Goal: Task Accomplishment & Management: Use online tool/utility

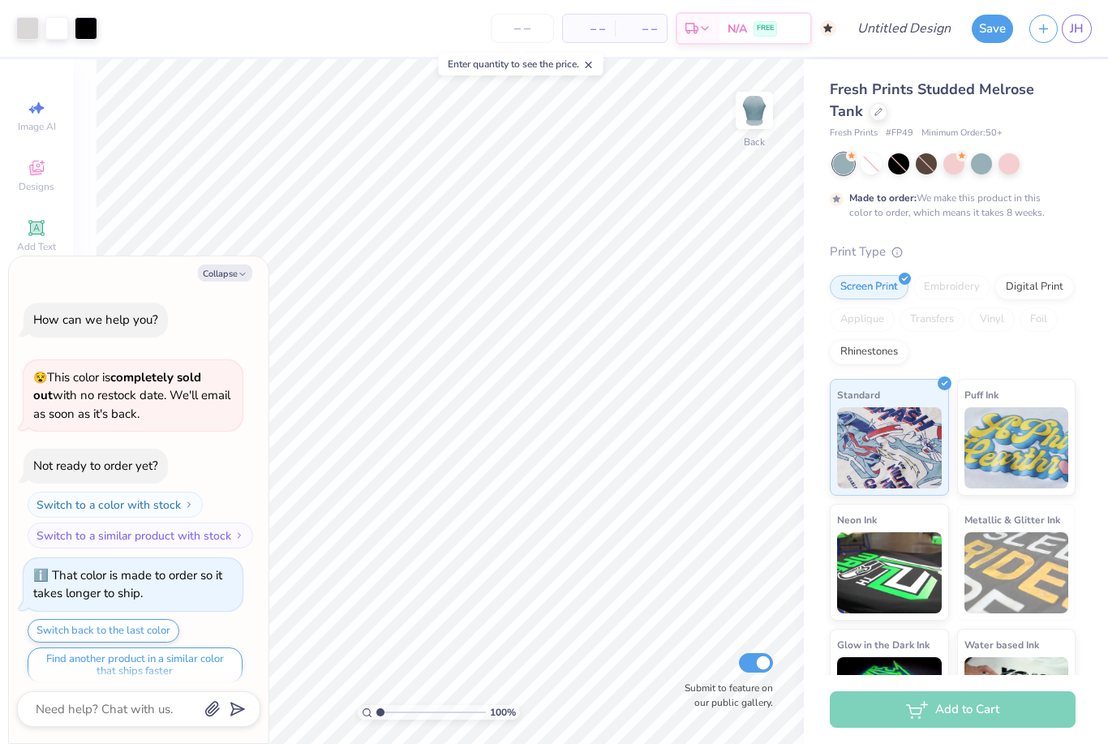
scroll to position [10, 0]
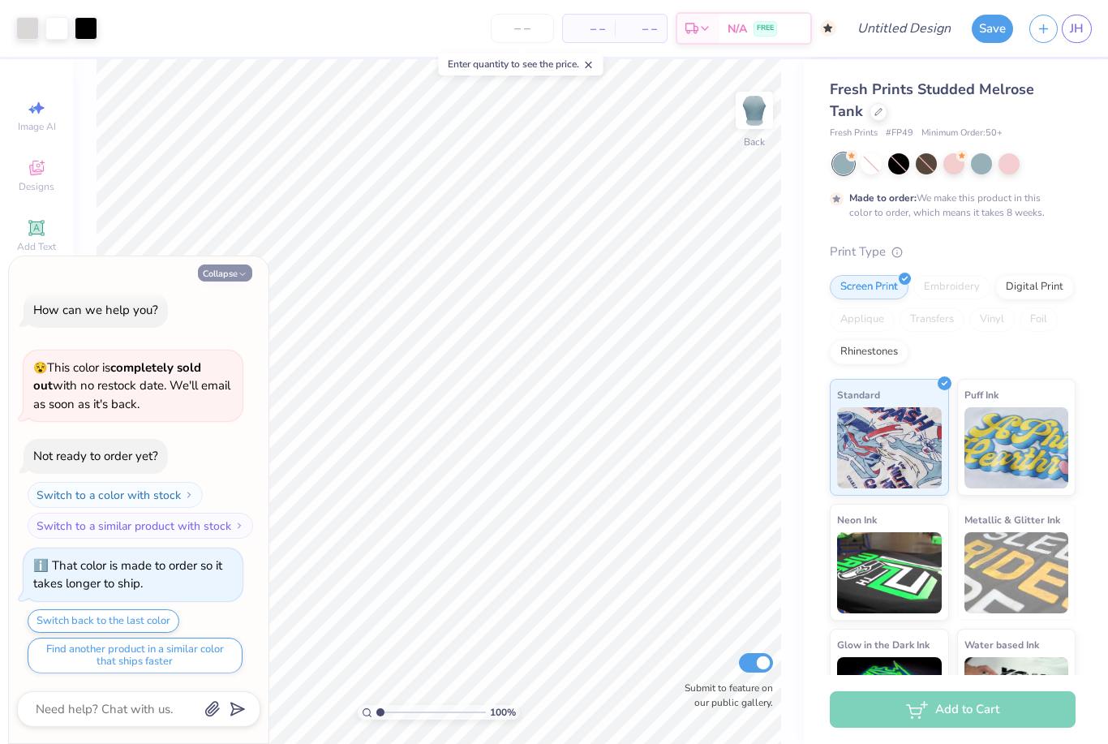
click at [231, 270] on button "Collapse" at bounding box center [225, 272] width 54 height 17
type textarea "x"
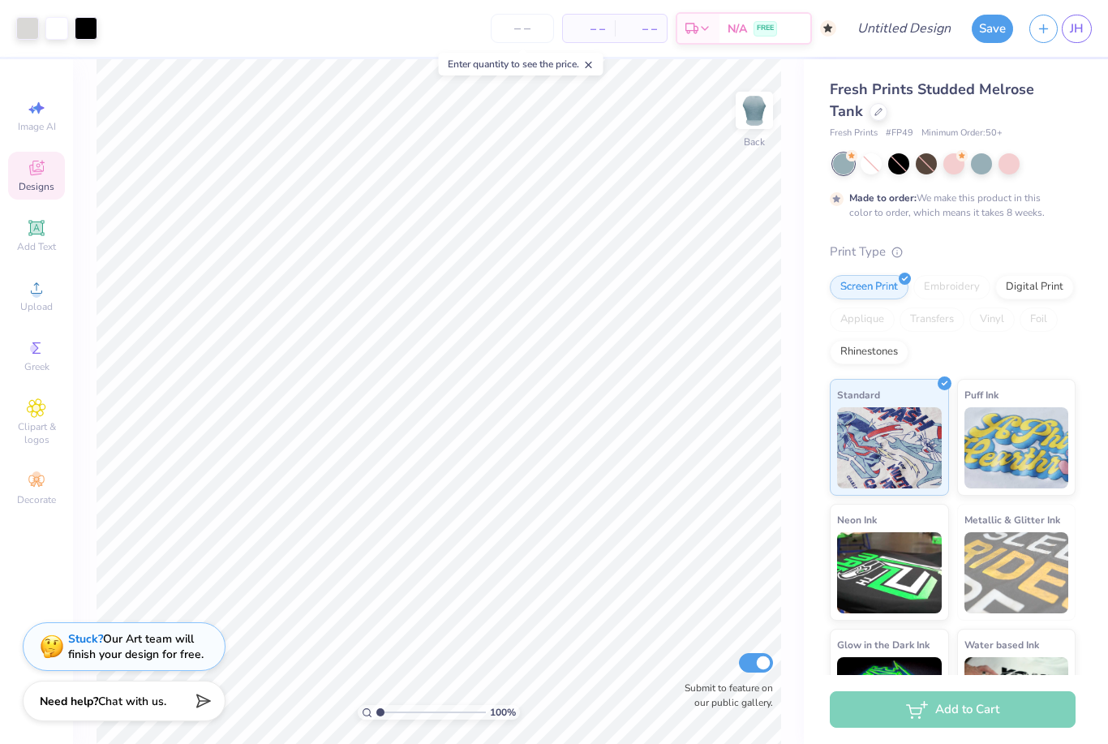
click at [45, 187] on span "Designs" at bounding box center [37, 186] width 36 height 13
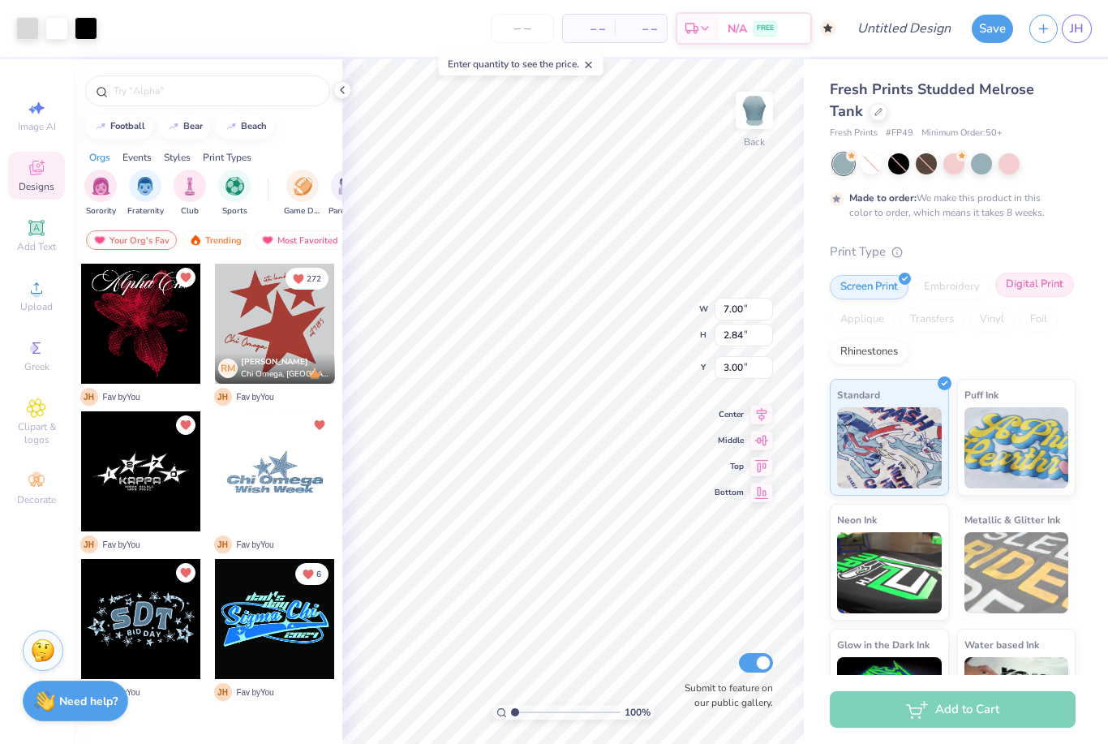
click at [1061, 285] on div "Digital Print" at bounding box center [1034, 284] width 79 height 24
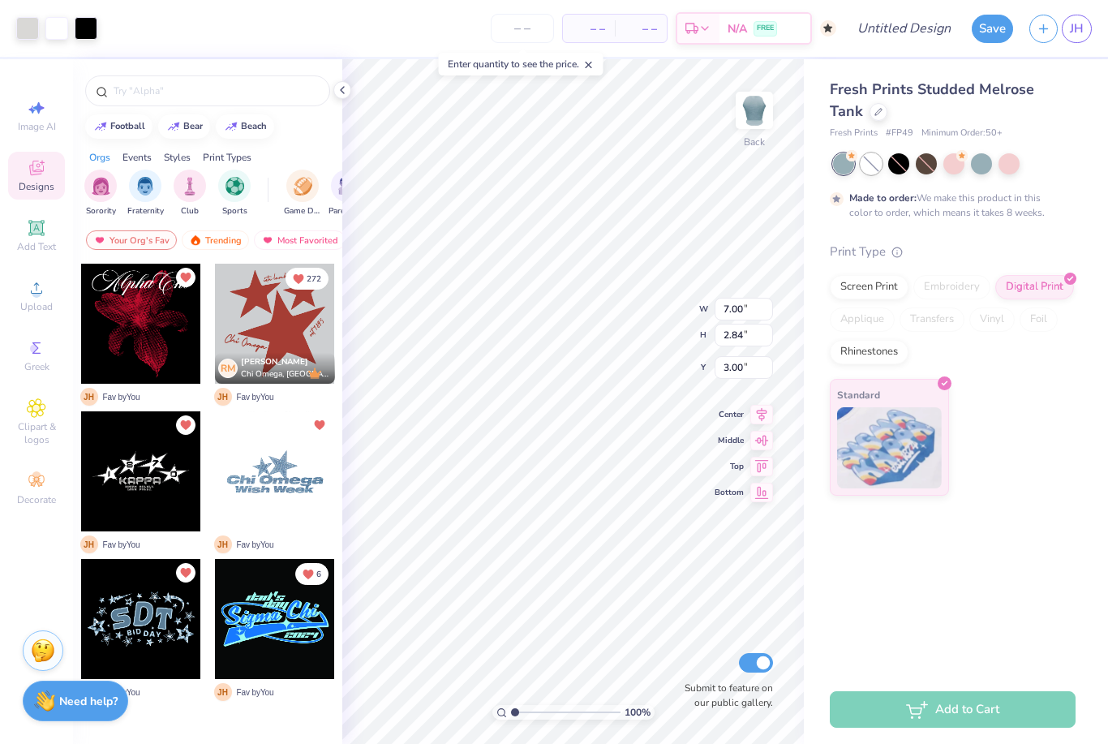
click at [873, 169] on div at bounding box center [870, 163] width 21 height 21
click at [1087, 144] on div "Fresh Prints Studded Melrose Tank Fresh Prints # FP49 Minimum Order: 50 + Made …" at bounding box center [956, 277] width 304 height 436
click at [34, 246] on span "Add Text" at bounding box center [36, 246] width 39 height 13
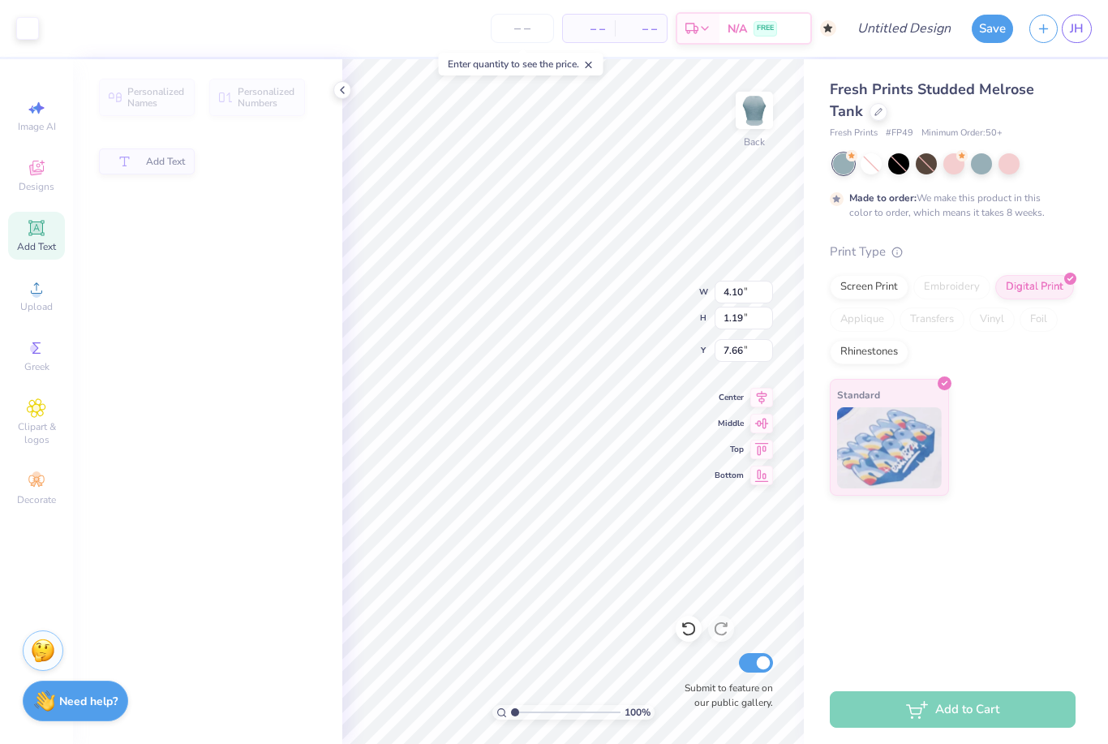
type input "4.10"
type input "1.19"
type input "7.66"
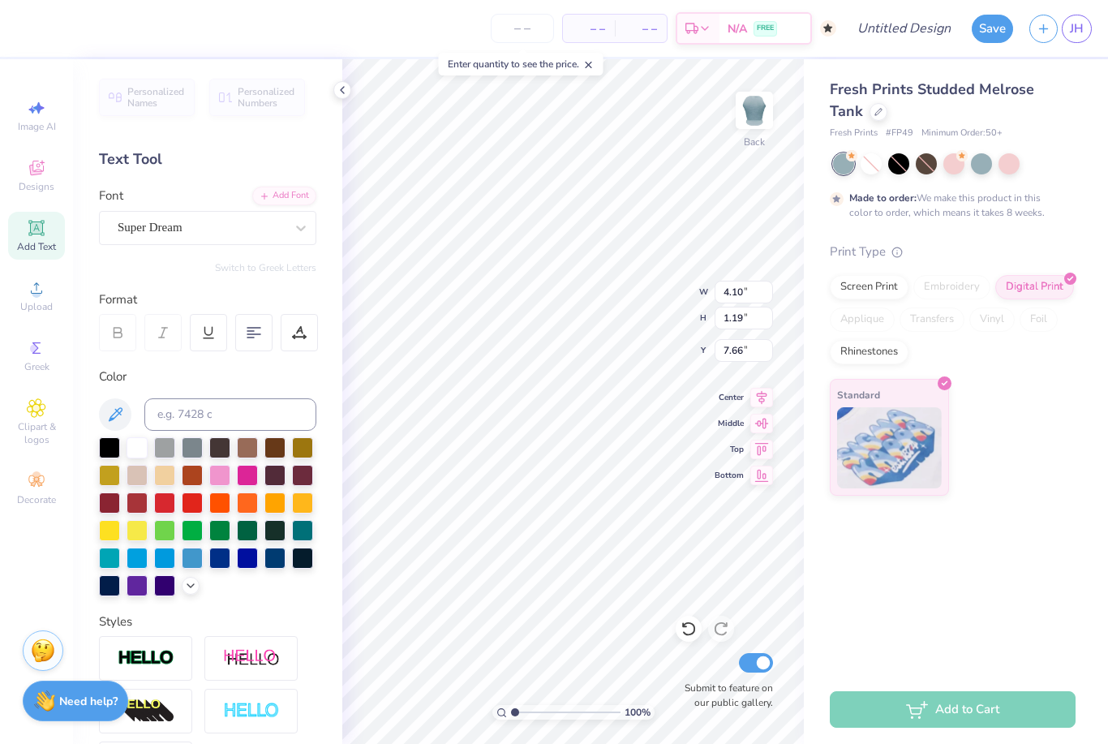
type input "7.00"
type input "2.84"
type input "3.00"
type input "0.45"
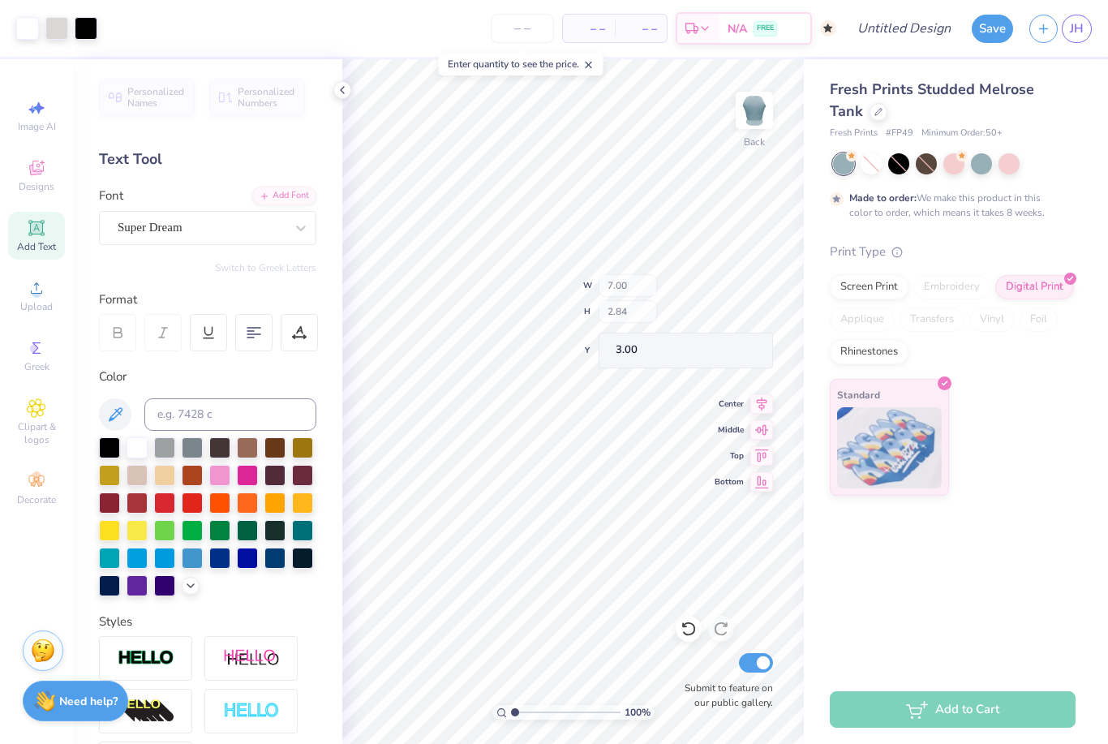
type input "3.74"
click at [249, 101] on span "Personalized Numbers" at bounding box center [267, 97] width 58 height 23
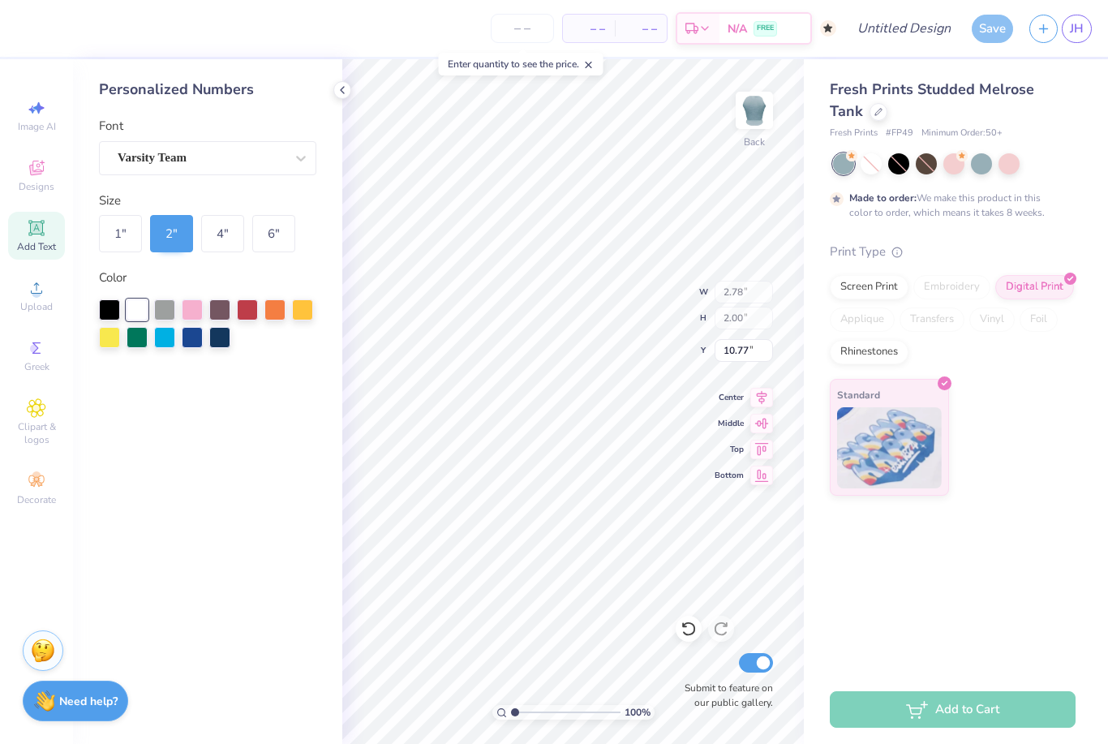
click at [1062, 416] on div "Standard" at bounding box center [952, 437] width 246 height 117
click at [594, 69] on icon at bounding box center [588, 64] width 11 height 11
click at [688, 624] on icon at bounding box center [688, 629] width 14 height 15
type input "7.25"
click at [688, 621] on icon at bounding box center [688, 628] width 16 height 16
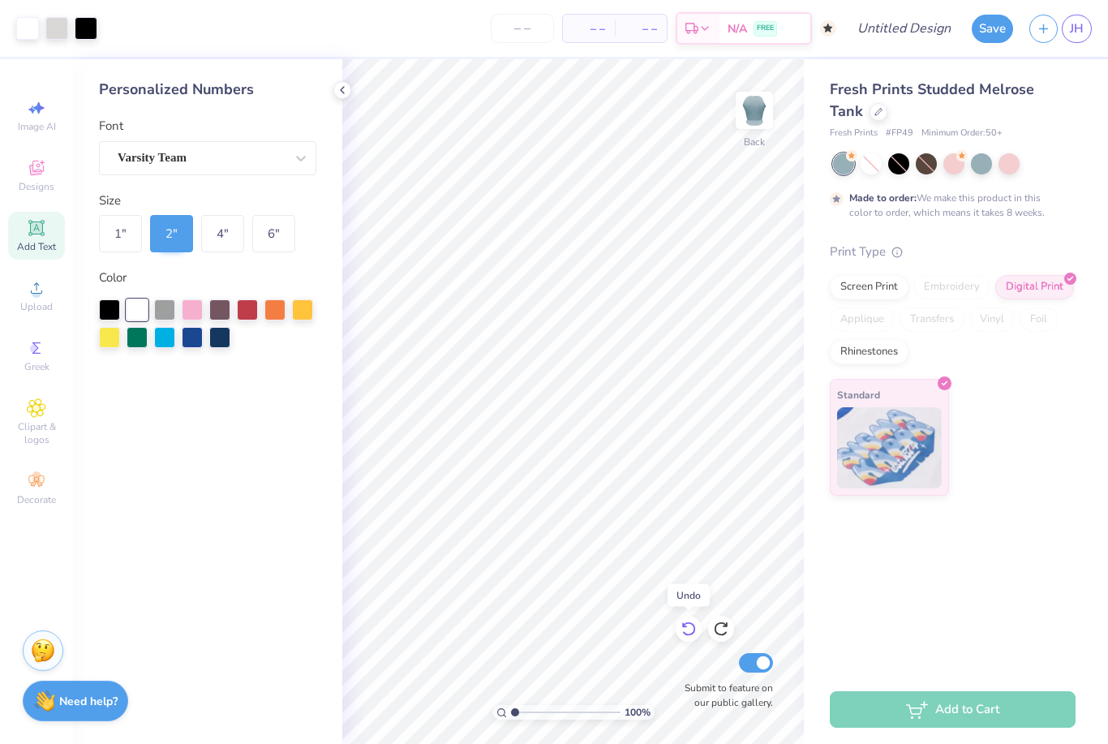
click at [684, 625] on icon at bounding box center [688, 629] width 14 height 15
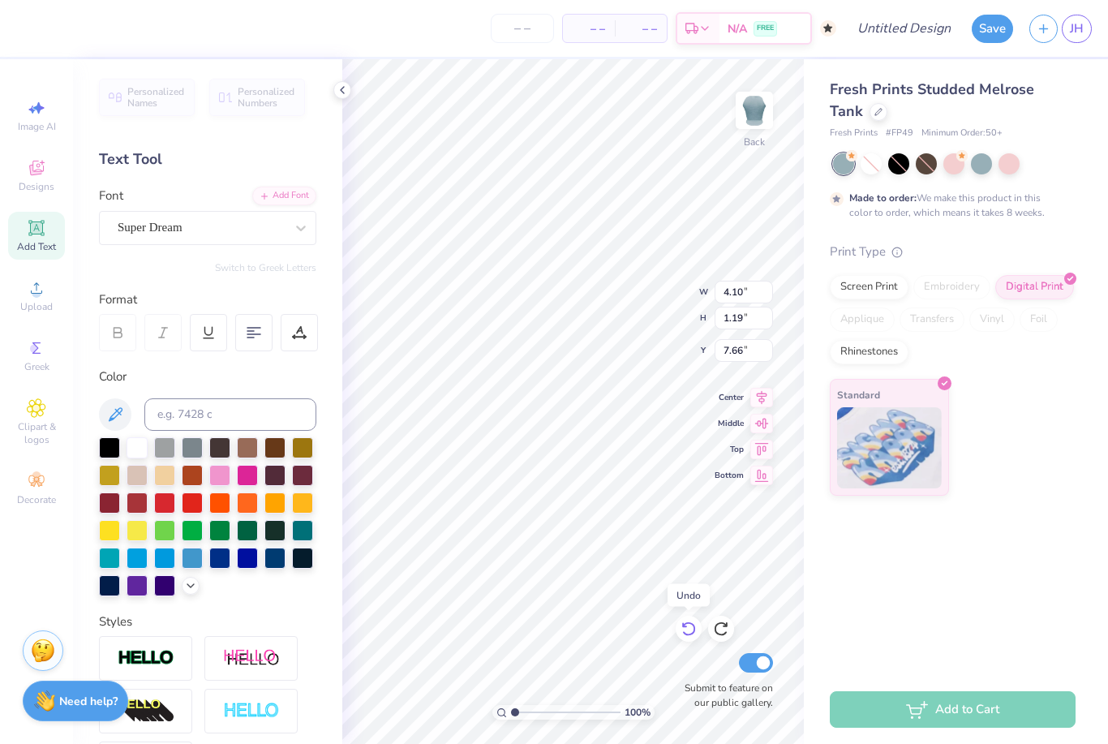
click at [691, 627] on icon at bounding box center [688, 628] width 16 height 16
click at [34, 189] on span "Designs" at bounding box center [37, 186] width 36 height 13
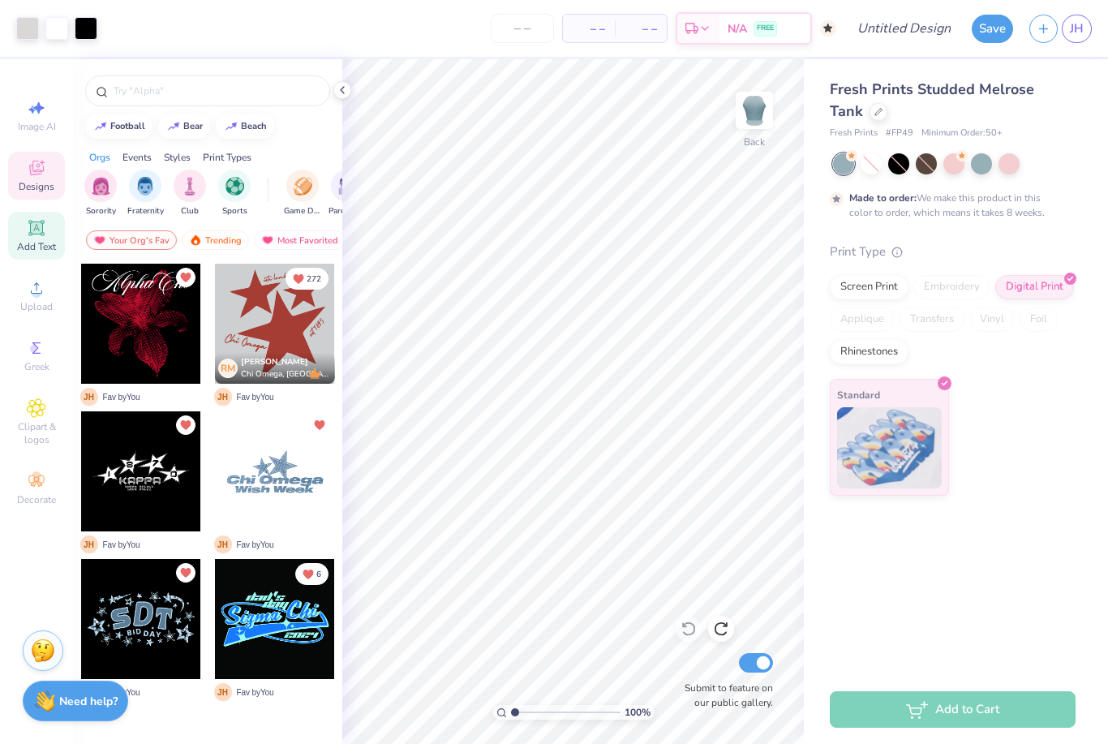
click at [36, 244] on span "Add Text" at bounding box center [36, 246] width 39 height 13
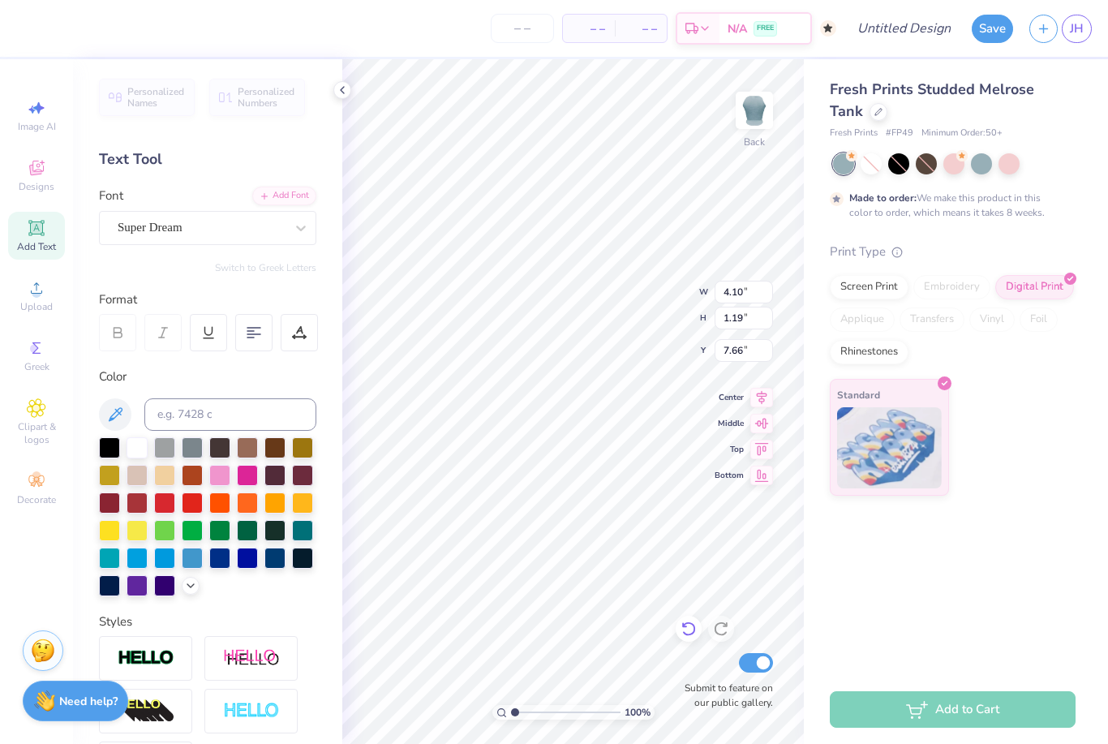
click at [689, 630] on icon at bounding box center [688, 628] width 16 height 16
type input "1.29"
type input "8.09"
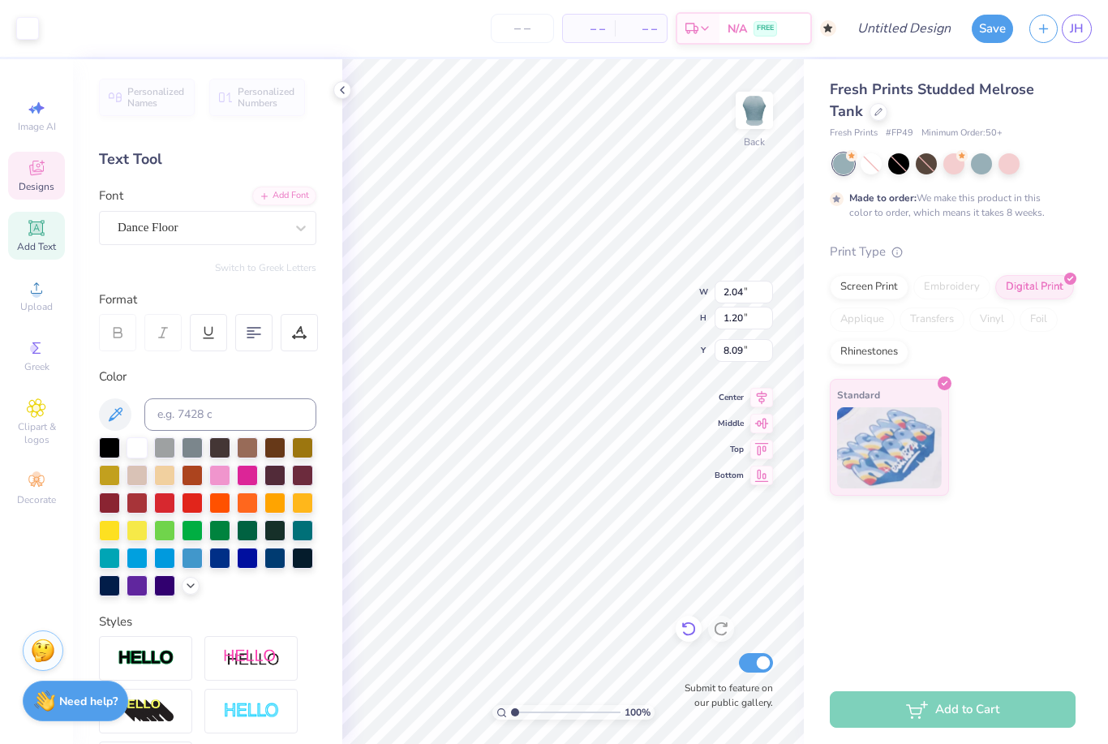
click at [338, 90] on icon at bounding box center [342, 90] width 13 height 13
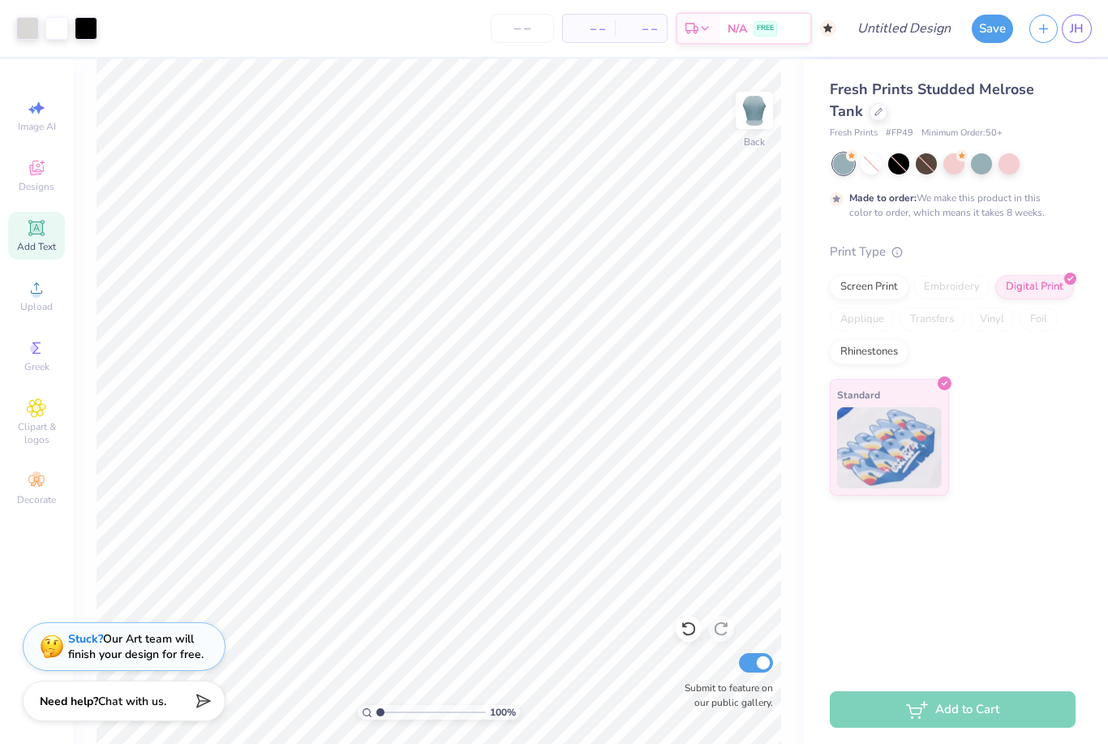
click at [1018, 570] on div "Fresh Prints Studded Melrose Tank Fresh Prints # FP49 Minimum Order: 50 + Made …" at bounding box center [956, 366] width 304 height 615
click at [1014, 285] on div "Digital Print" at bounding box center [1034, 284] width 79 height 24
click at [1071, 28] on span "JH" at bounding box center [1076, 28] width 14 height 19
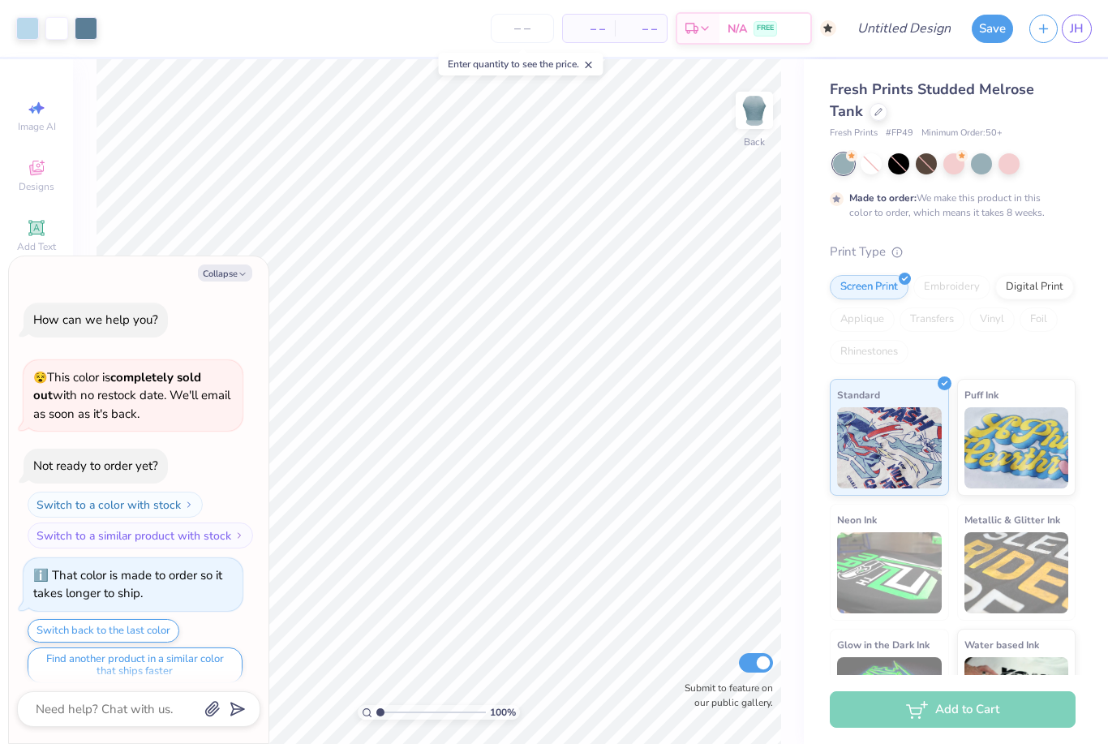
scroll to position [10, 0]
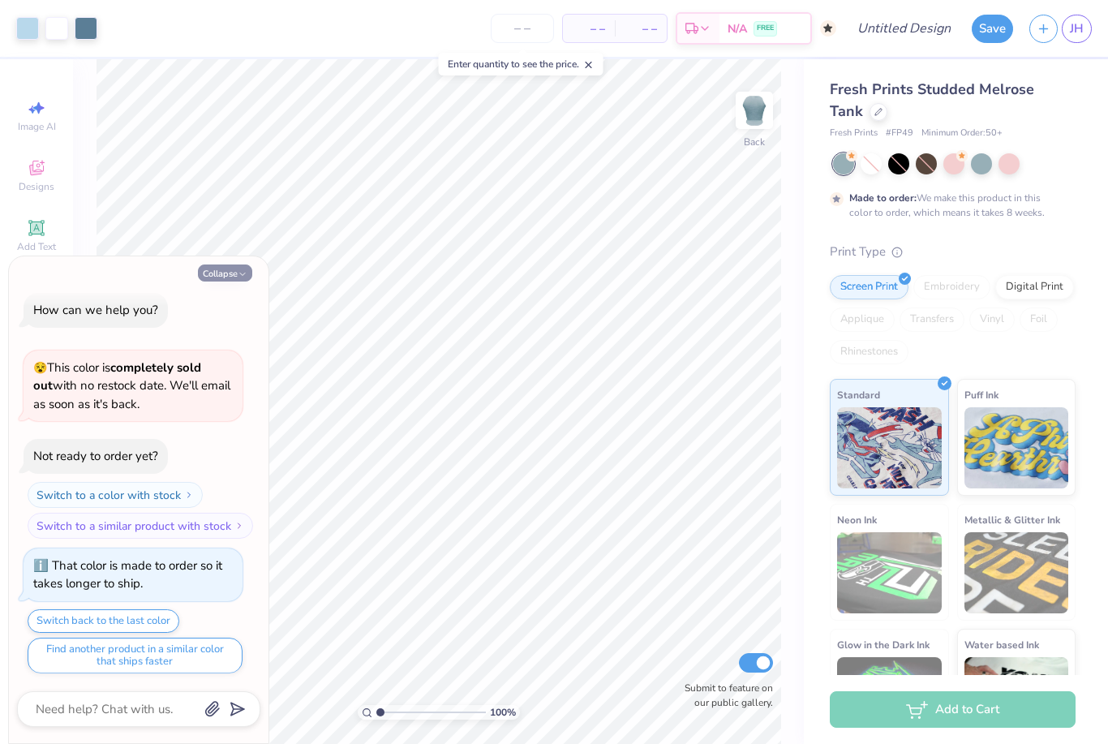
click at [230, 277] on button "Collapse" at bounding box center [225, 272] width 54 height 17
type textarea "x"
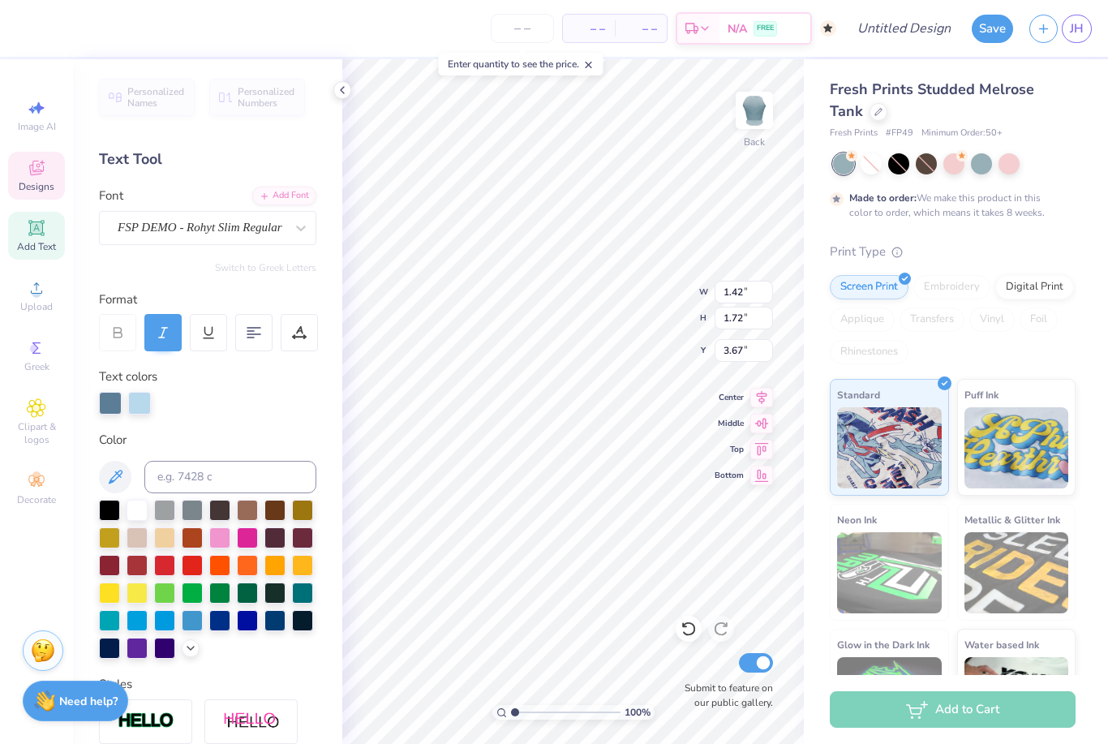
scroll to position [1, 0]
type textarea "S"
type input "1.41"
type input "1.60"
type input "4.04"
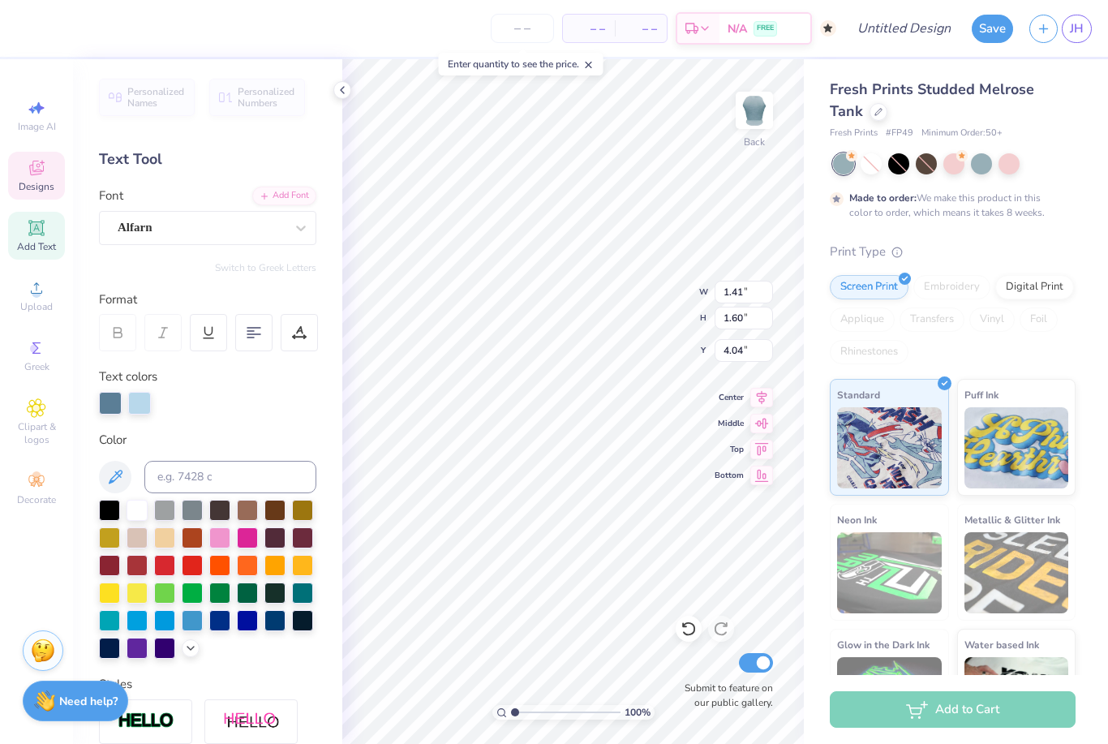
type textarea "K"
type input "1.19"
type input "1.57"
type input "4.07"
type textarea "A"
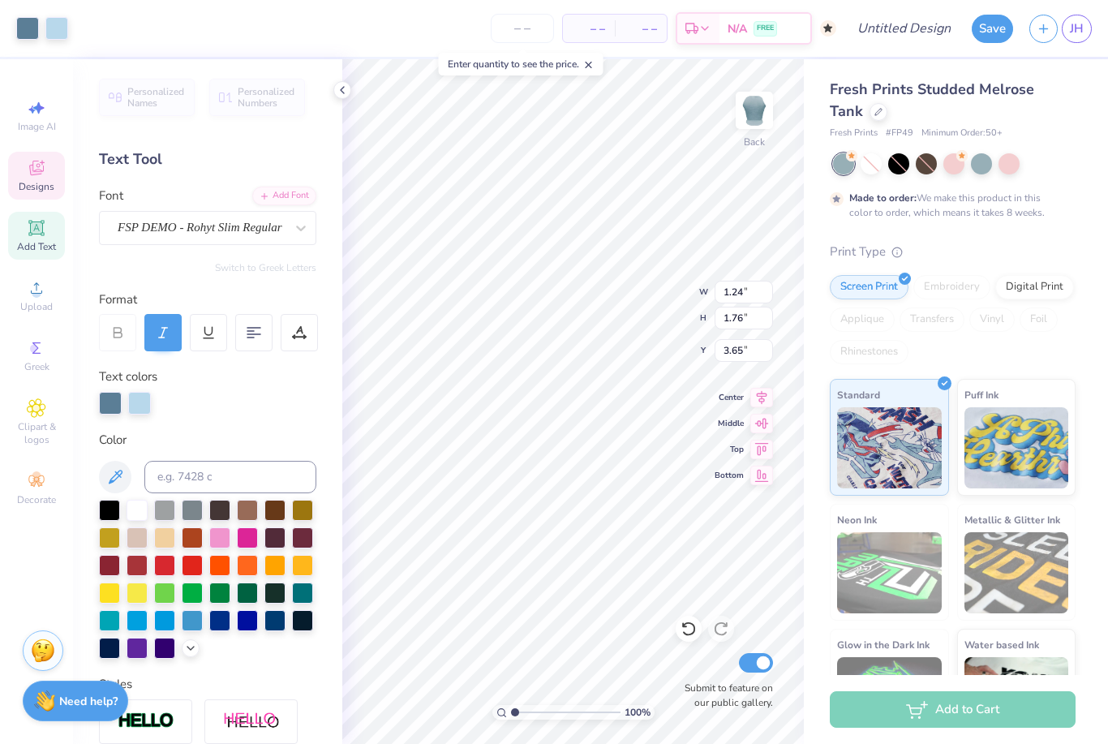
type input "1.60"
type input "1.61"
type input "4.03"
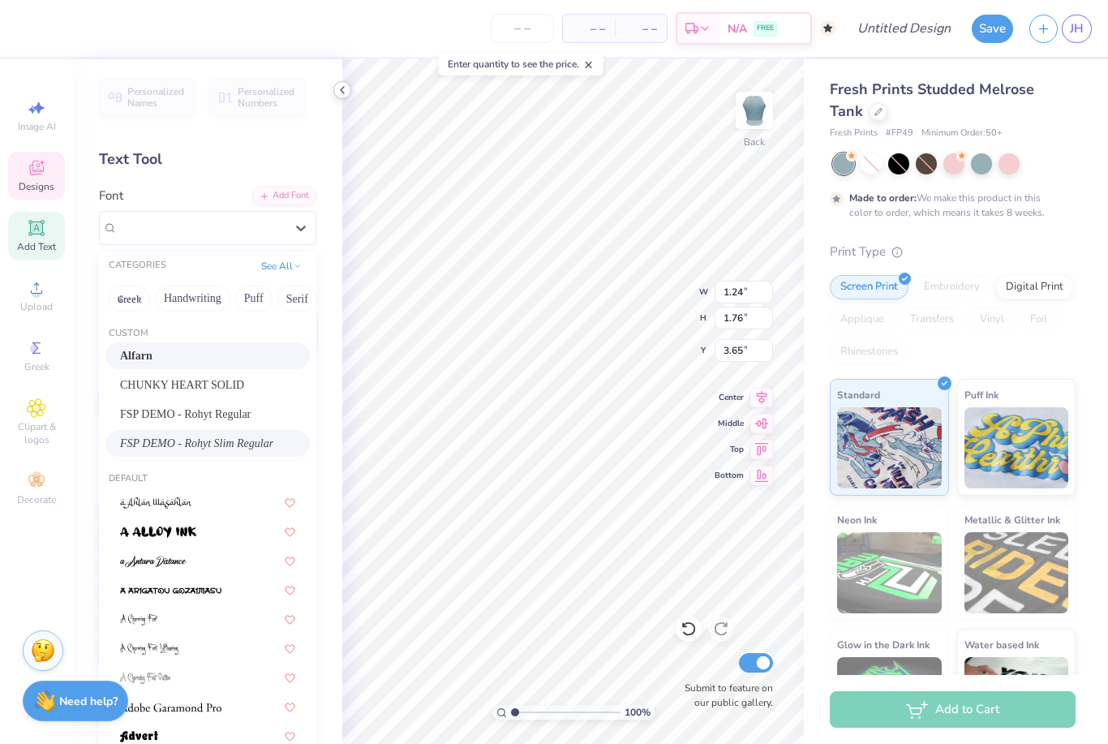
click at [342, 85] on icon at bounding box center [342, 90] width 13 height 13
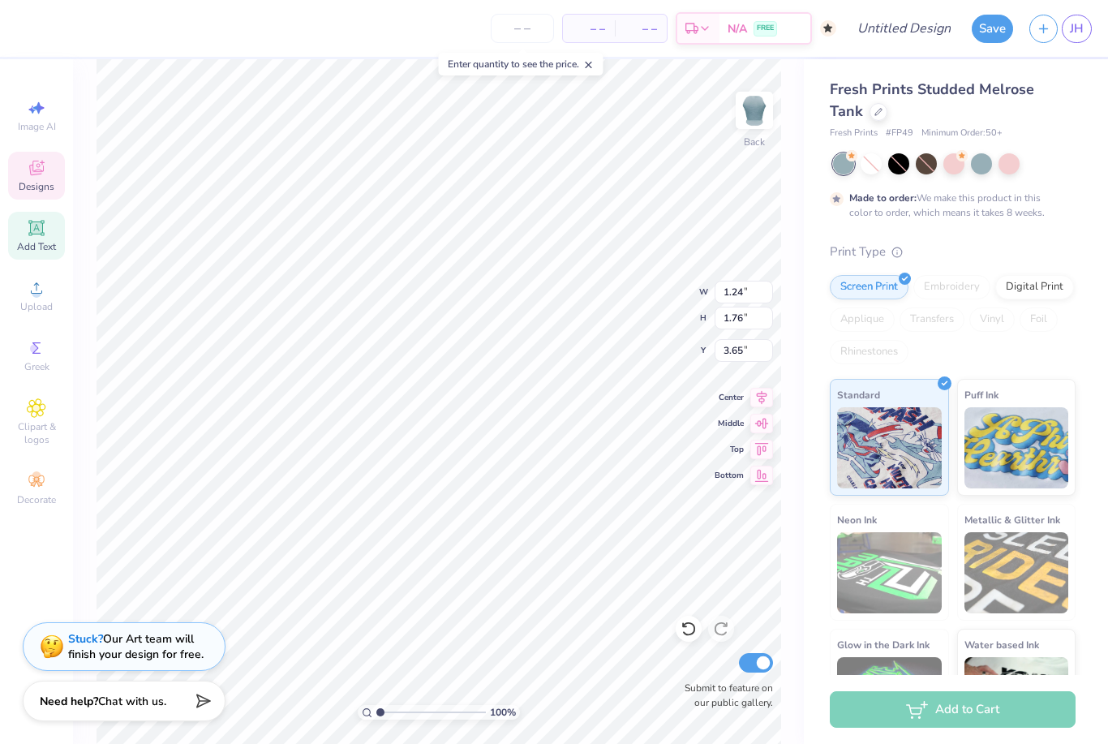
click at [47, 253] on span "Add Text" at bounding box center [36, 246] width 39 height 13
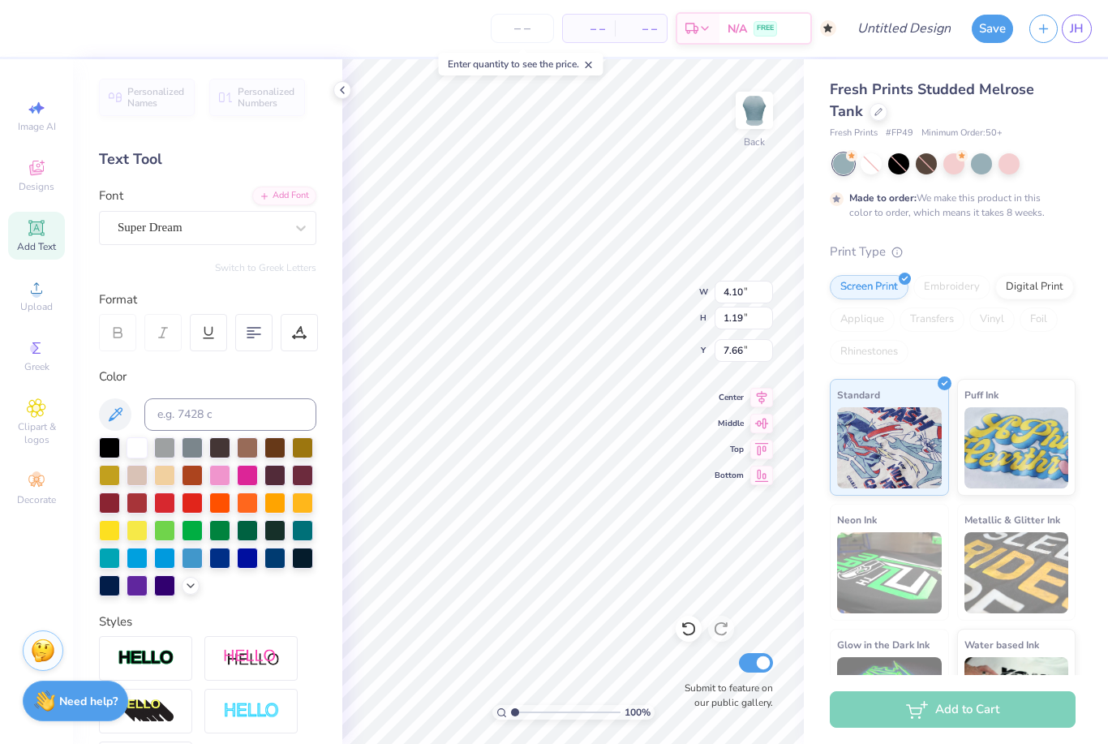
type input "4.10"
type input "1.19"
type input "7.66"
click at [41, 246] on span "Add Text" at bounding box center [36, 246] width 39 height 13
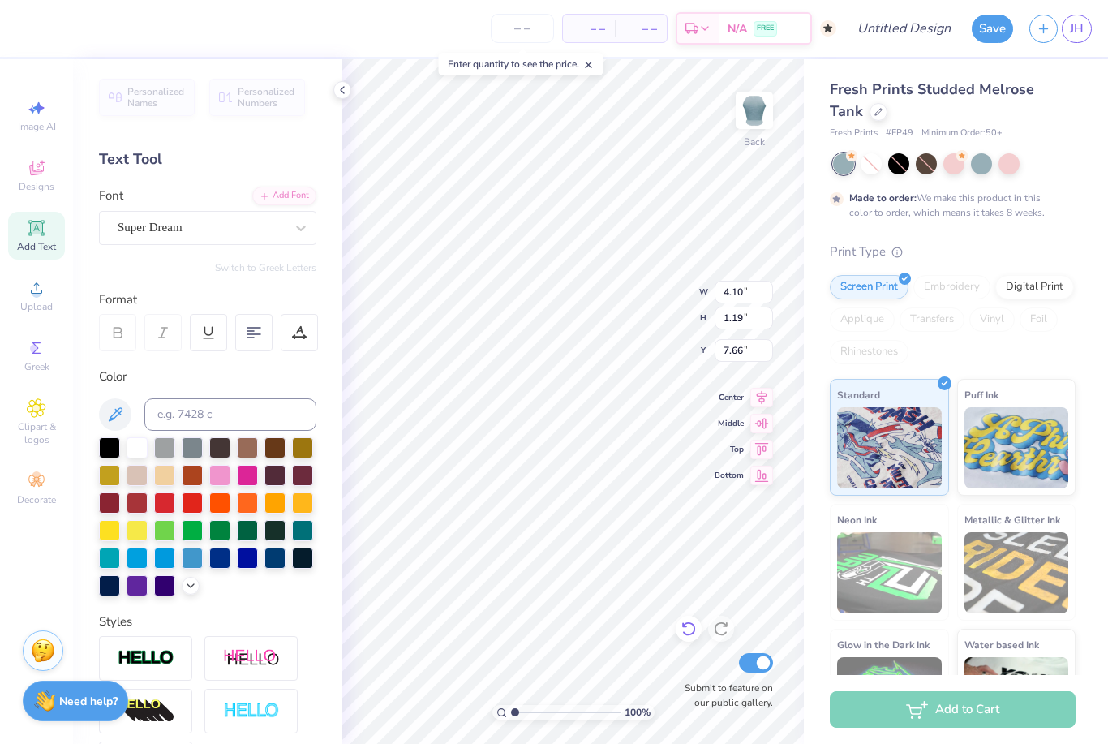
click at [688, 624] on icon at bounding box center [688, 629] width 14 height 15
click at [694, 622] on icon at bounding box center [688, 628] width 16 height 16
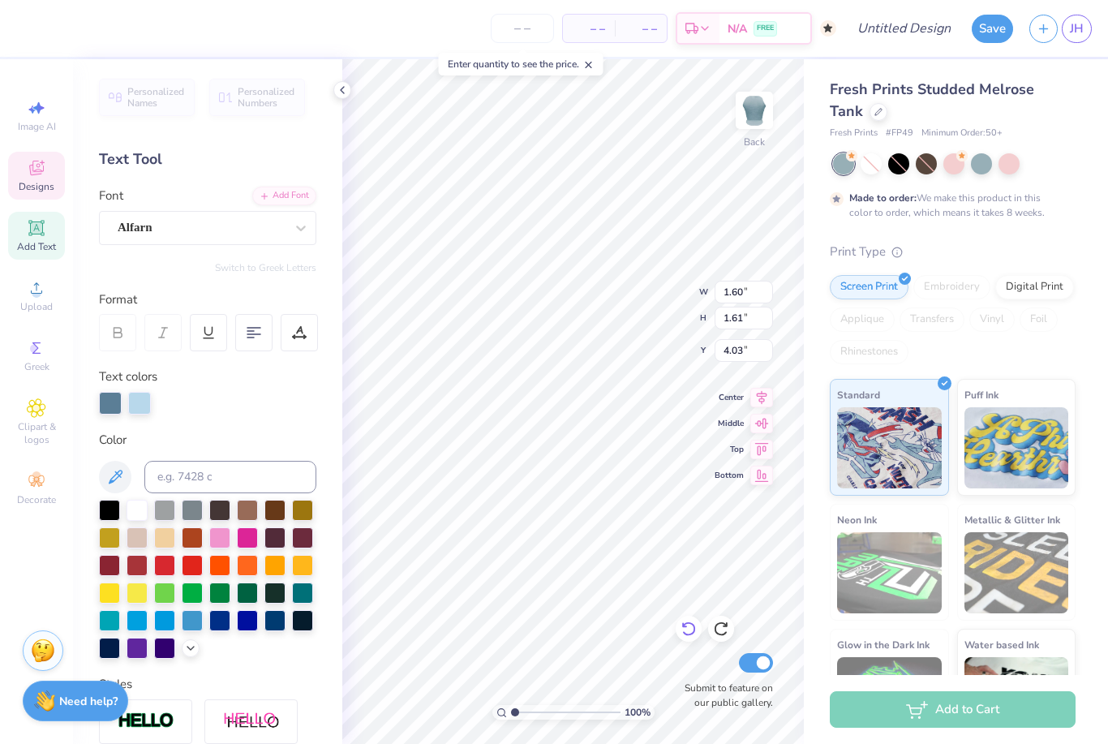
type input "1.24"
type input "1.76"
type input "3.65"
type input "1.28"
type input "1.55"
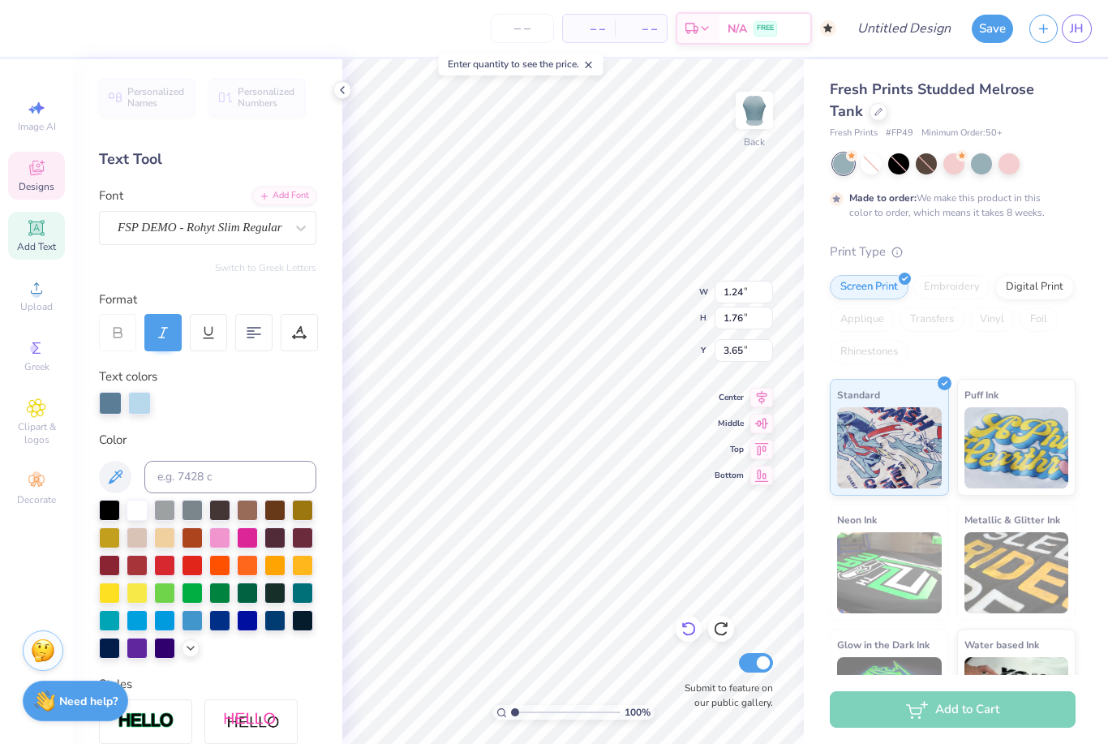
type input "4.08"
type input "1.60"
type input "1.61"
type input "4.03"
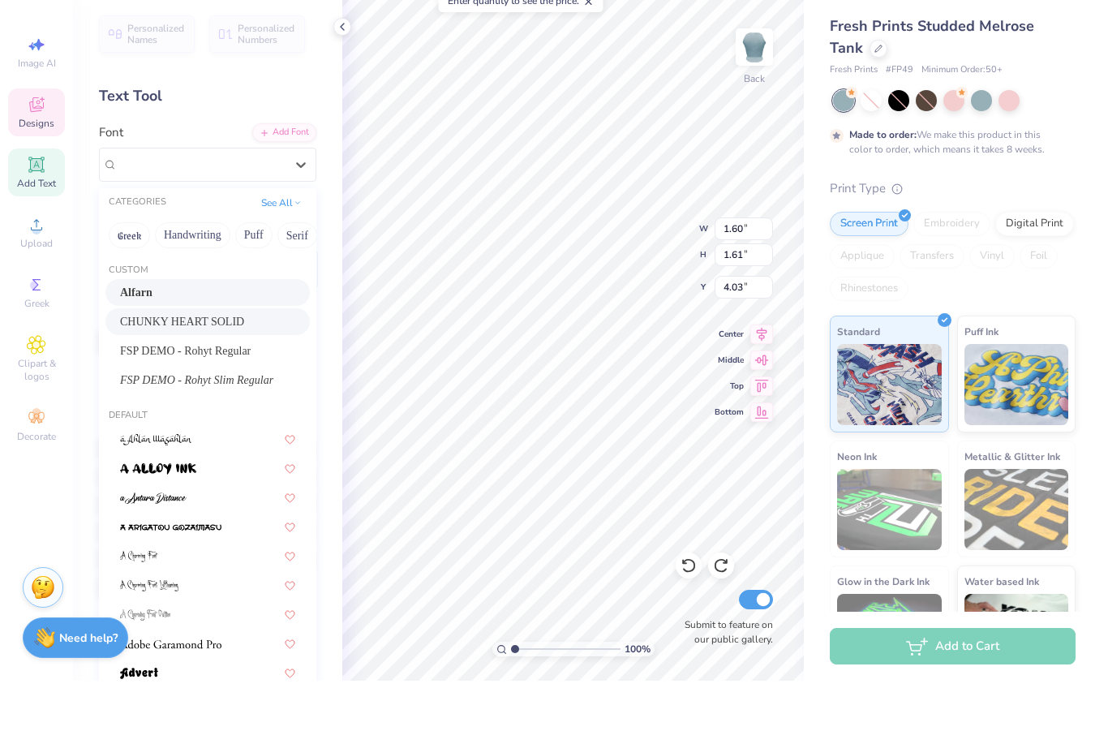
click at [144, 376] on span "CHUNKY HEART SOLID" at bounding box center [182, 384] width 124 height 17
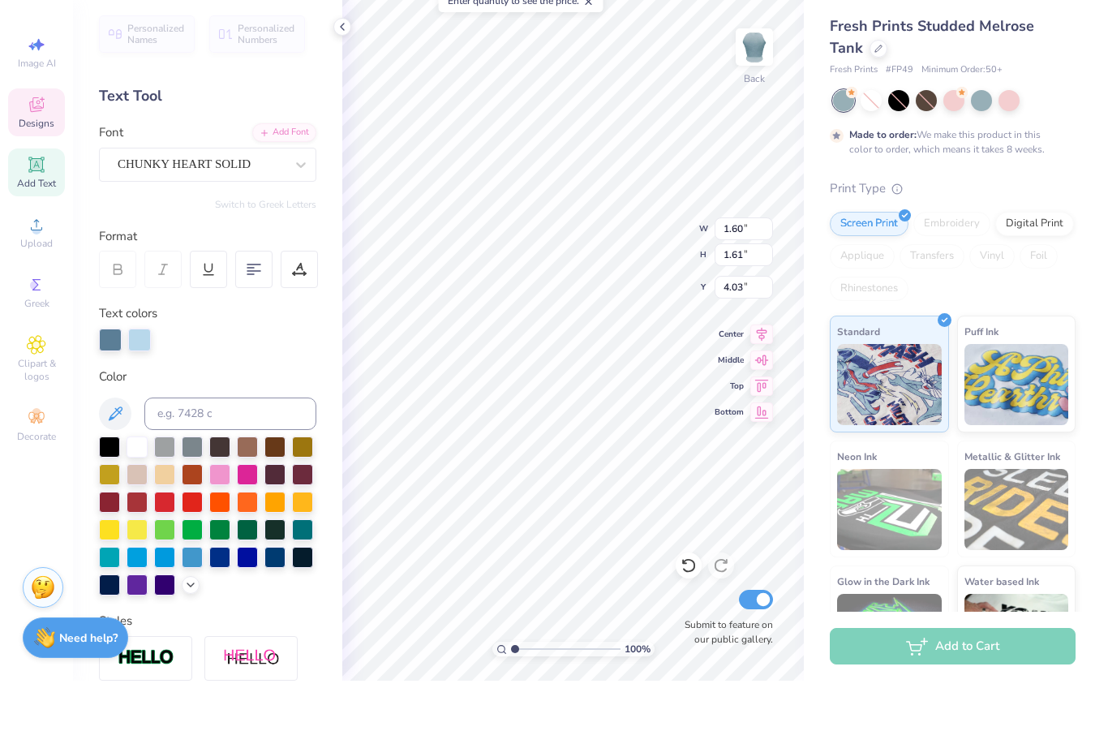
type input "1.45"
type input "1.69"
type input "3.97"
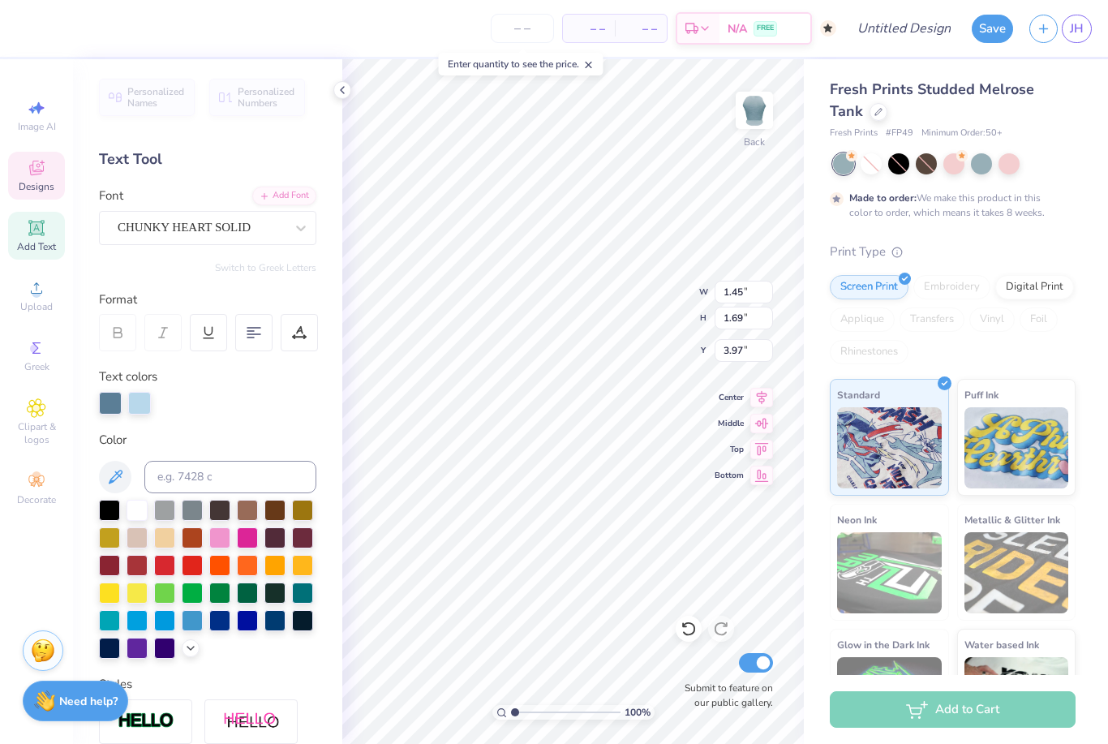
type input "1.24"
type input "1.76"
type input "3.65"
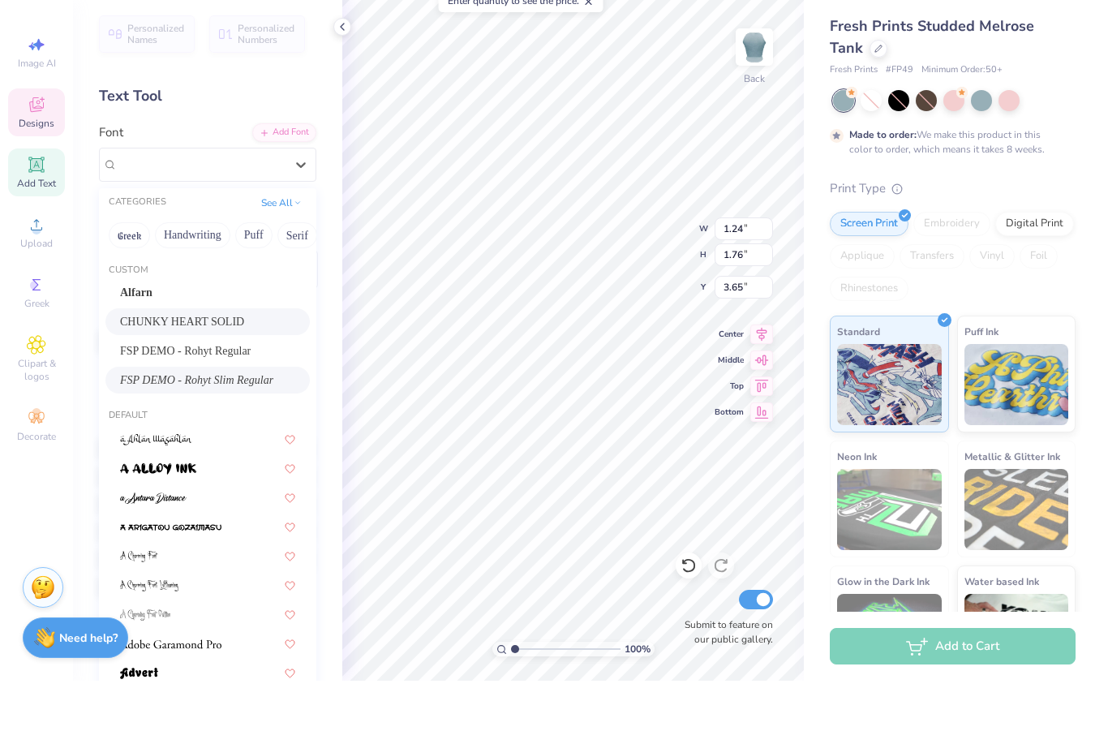
click at [257, 376] on div "CHUNKY HEART SOLID" at bounding box center [207, 384] width 175 height 17
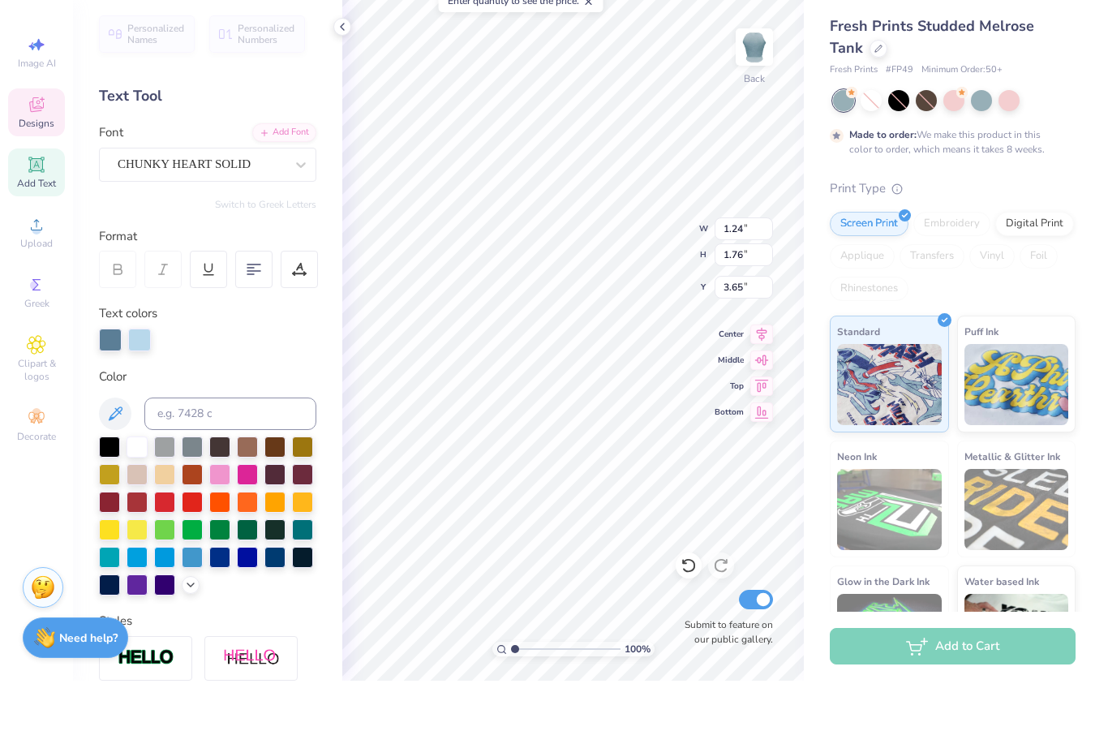
type input "1.56"
type input "2.20"
type input "3.43"
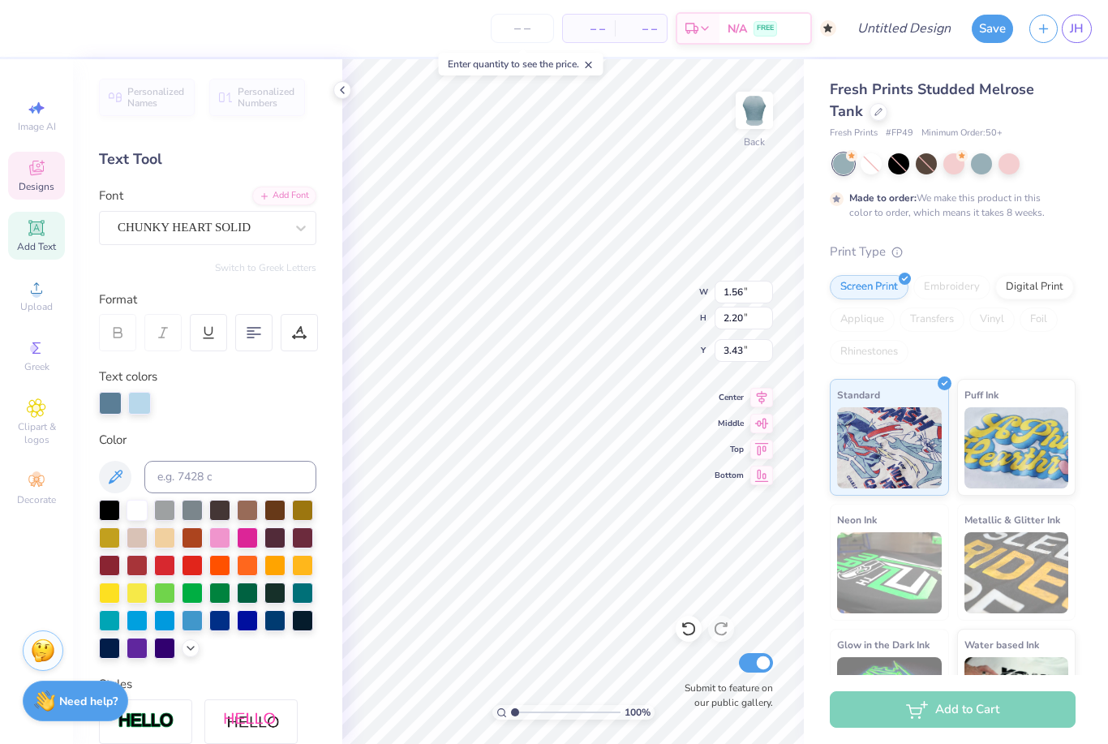
scroll to position [0, 0]
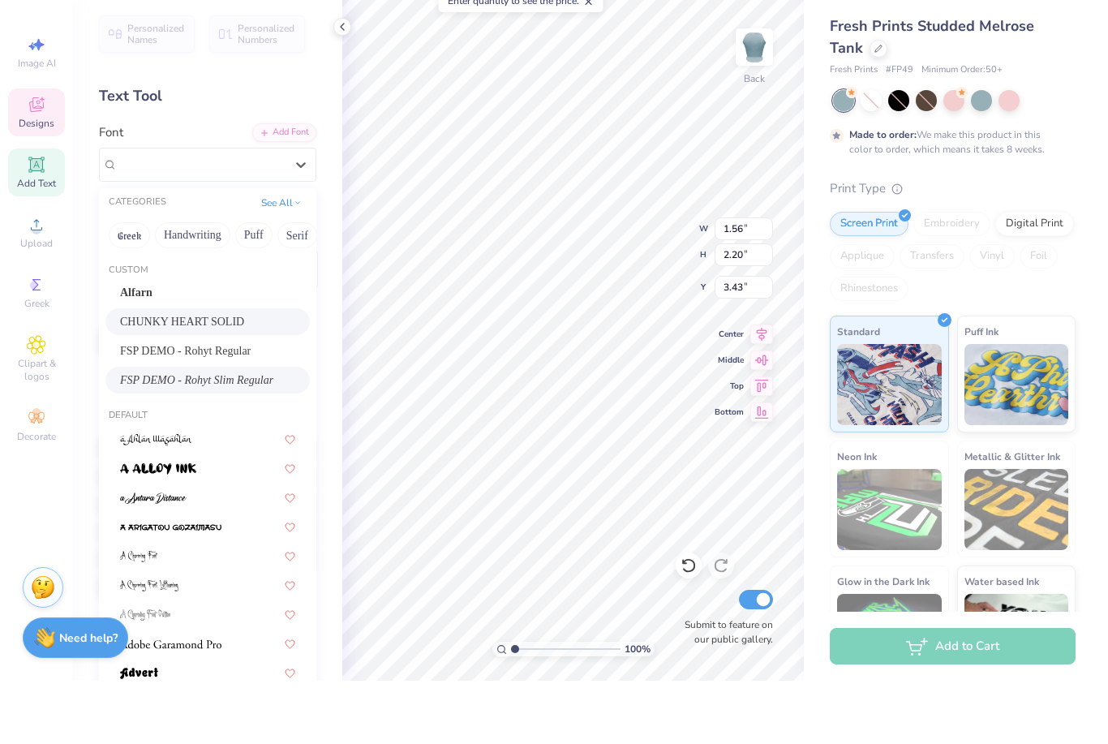
click at [270, 435] on div "FSP DEMO - Rohyt Slim Regular" at bounding box center [207, 443] width 175 height 17
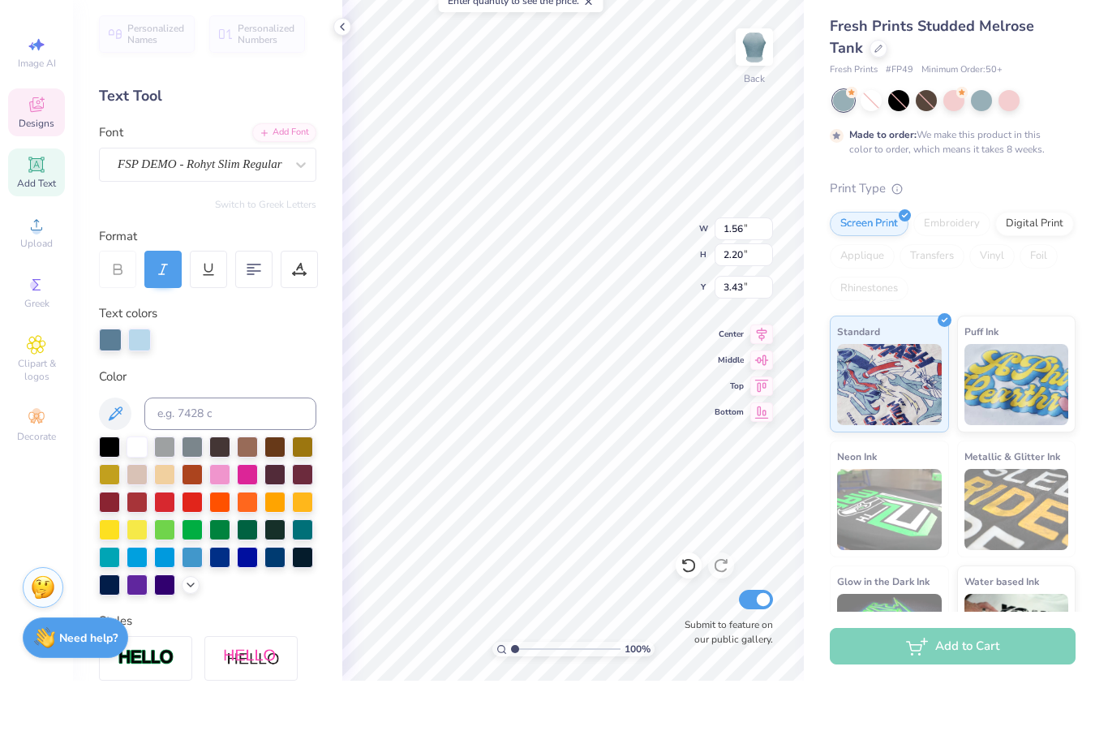
type input "1.24"
type input "1.76"
type input "3.65"
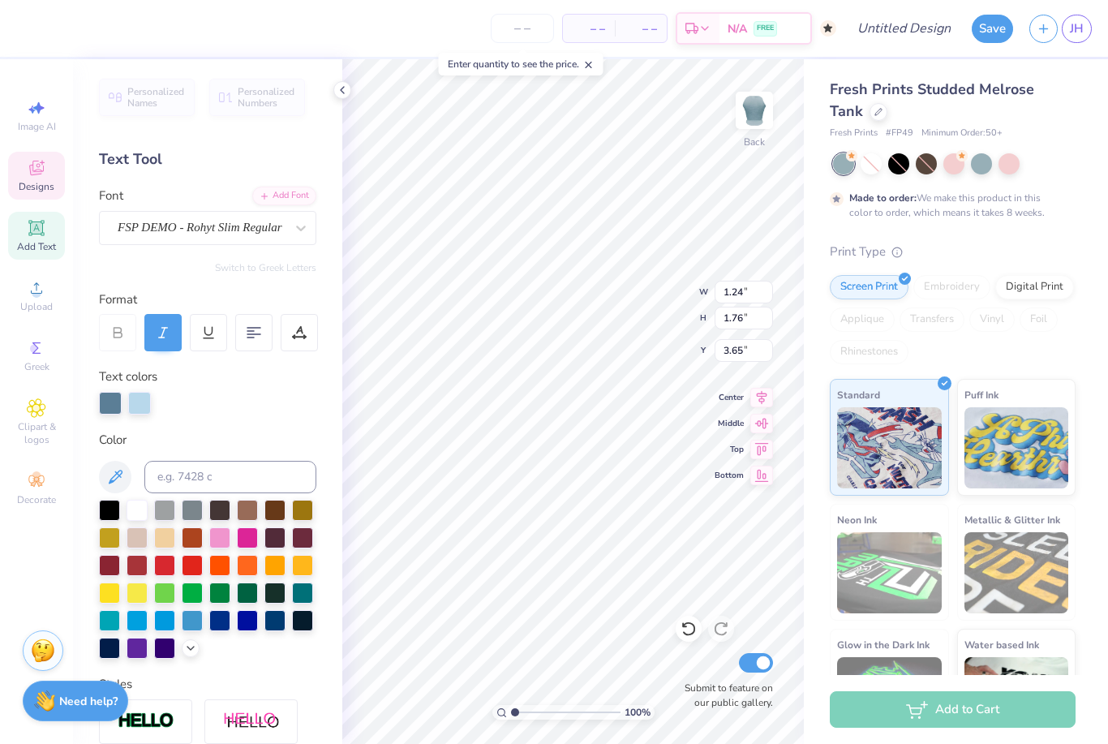
type input "1.28"
type input "1.55"
type input "4.08"
type input "1.45"
type input "1.69"
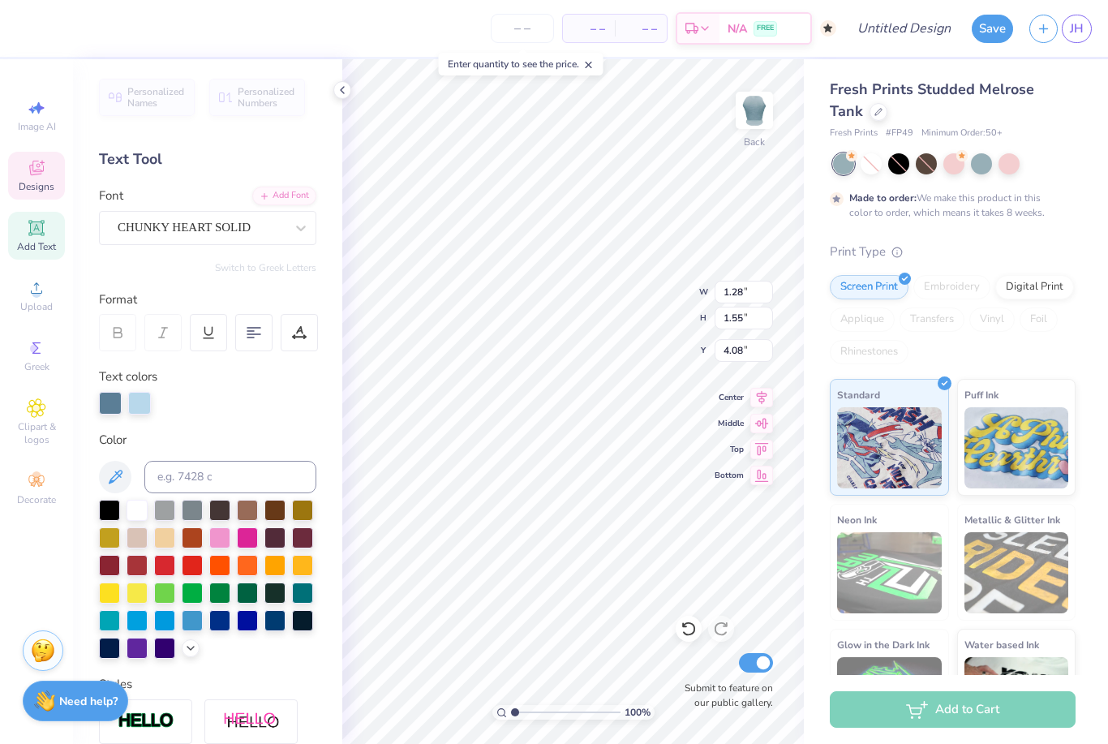
type input "3.97"
type input "1.24"
type input "1.76"
type input "3.65"
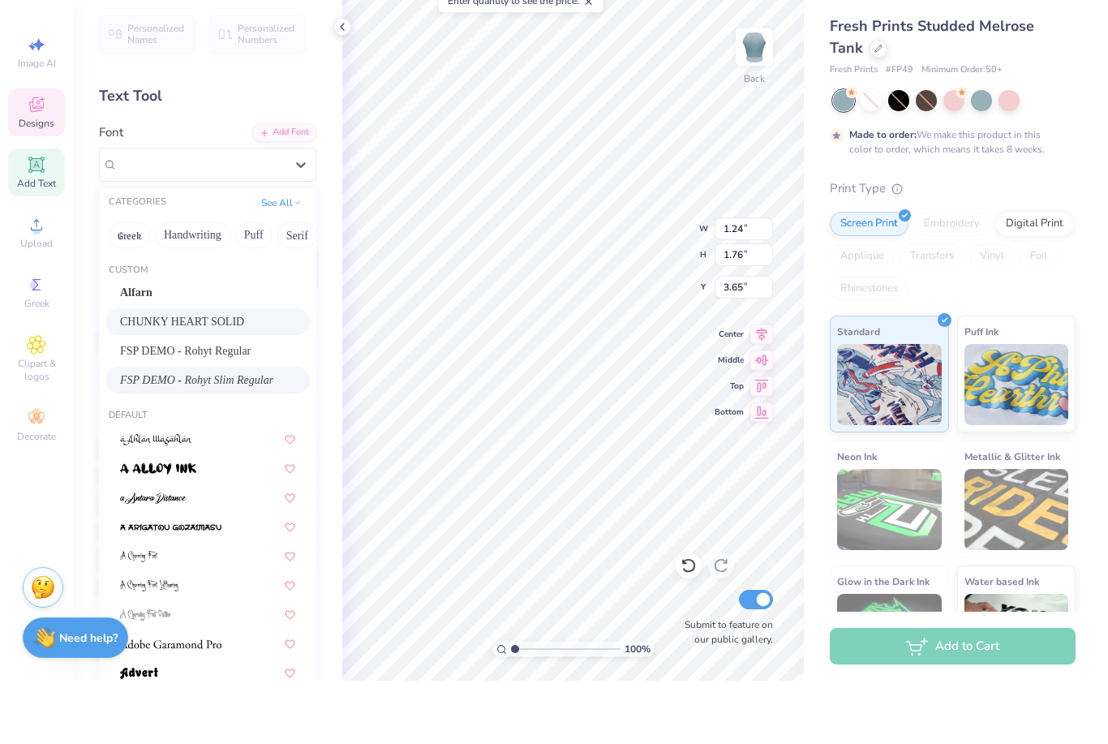
click at [264, 376] on div "CHUNKY HEART SOLID" at bounding box center [207, 384] width 175 height 17
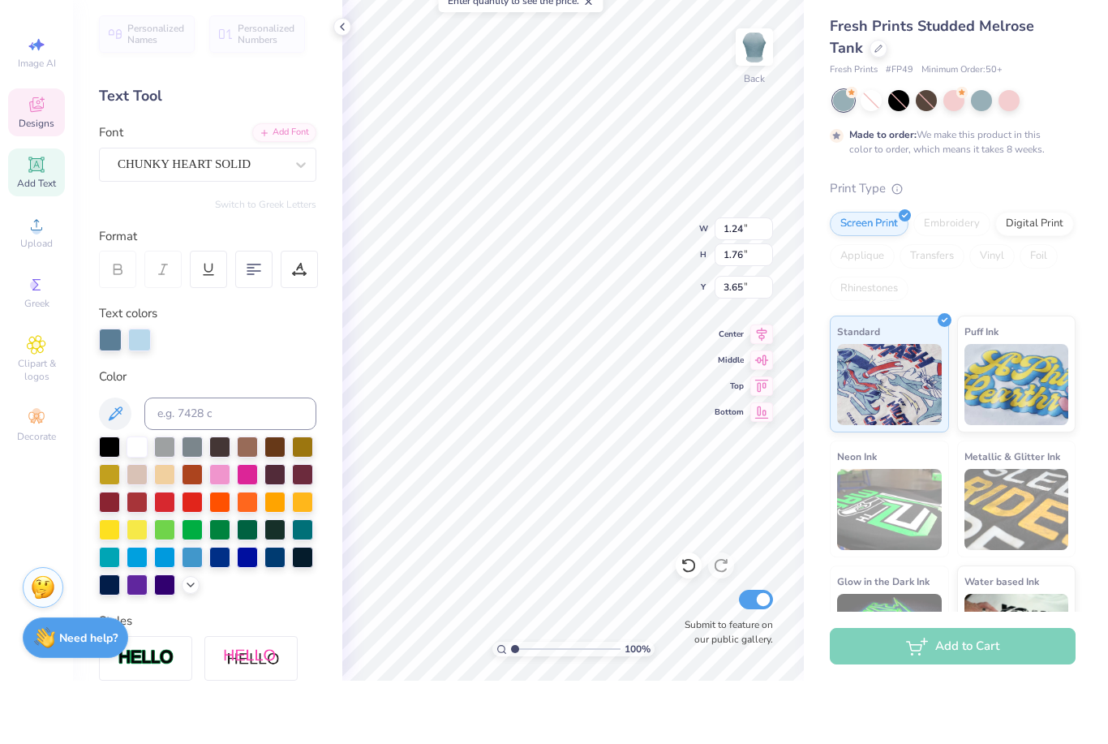
type input "1.56"
type input "2.20"
type input "3.43"
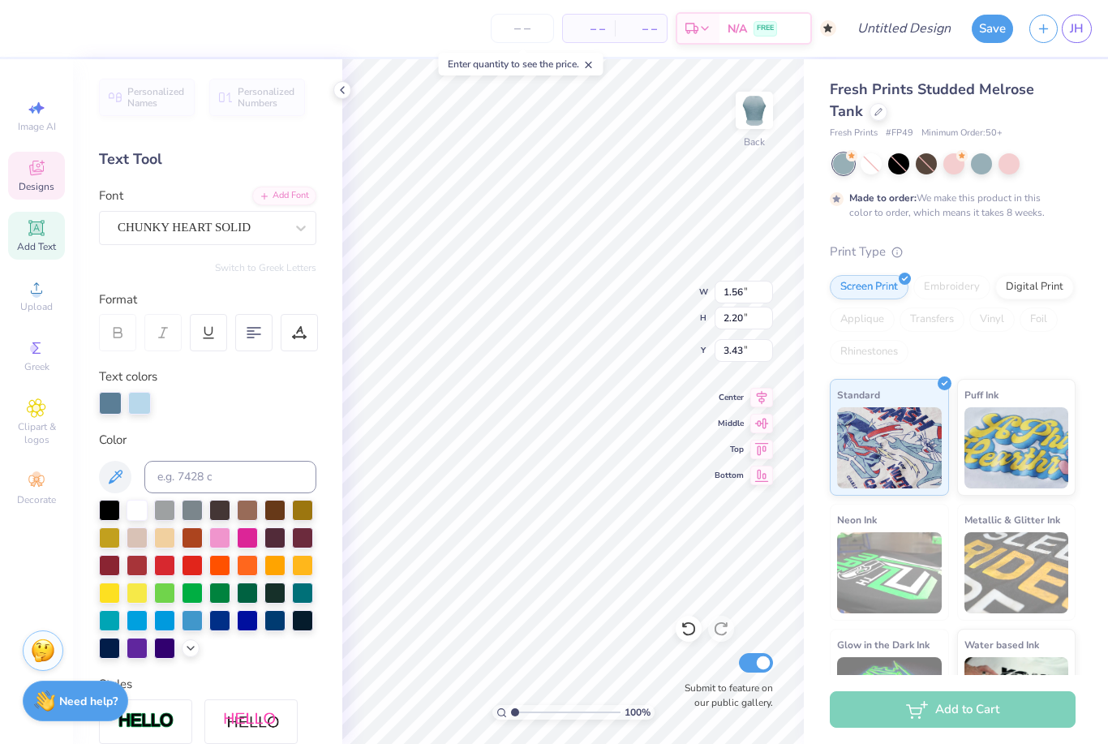
type input "1.24"
type input "1.75"
type input "3.88"
type input "0.96"
type input "1.35"
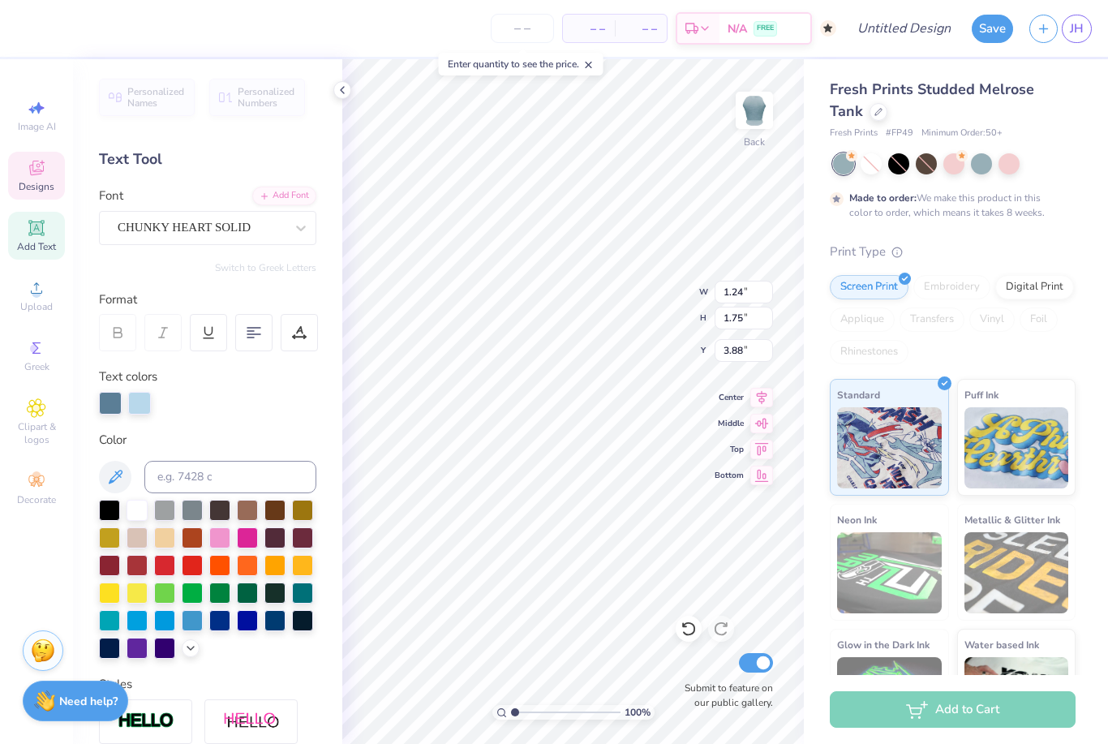
type input "4.28"
type input "1.22"
type input "1.72"
type input "3.86"
click at [1048, 233] on div "Fresh Prints Studded Melrose Tank Fresh Prints # FP49 Minimum Order: 50 + Made …" at bounding box center [952, 412] width 246 height 666
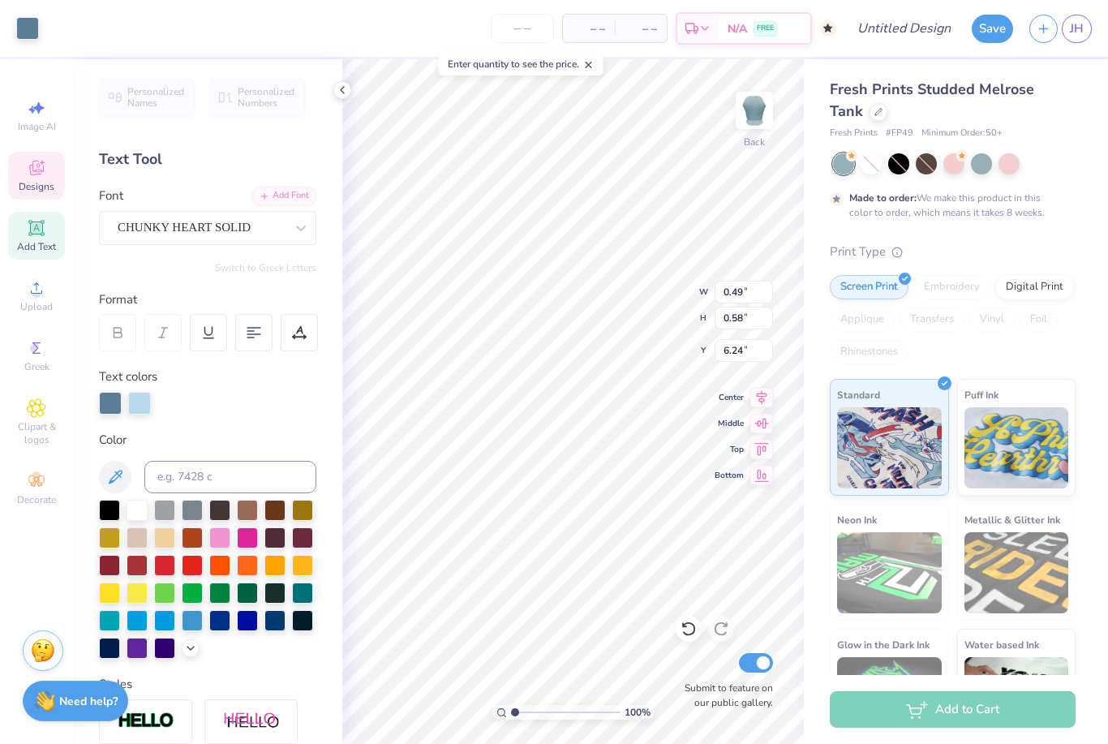
type input "11.47"
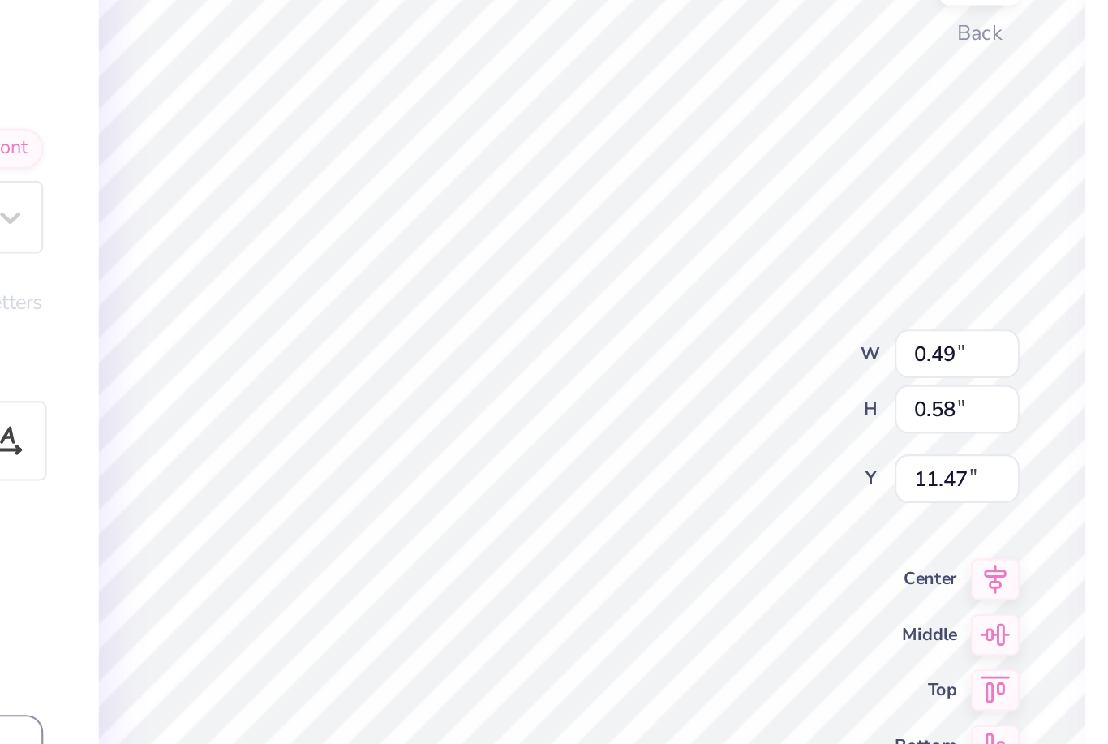
type input "1.22"
type input "1.72"
type input "3.84"
type input "1.28"
type input "1.55"
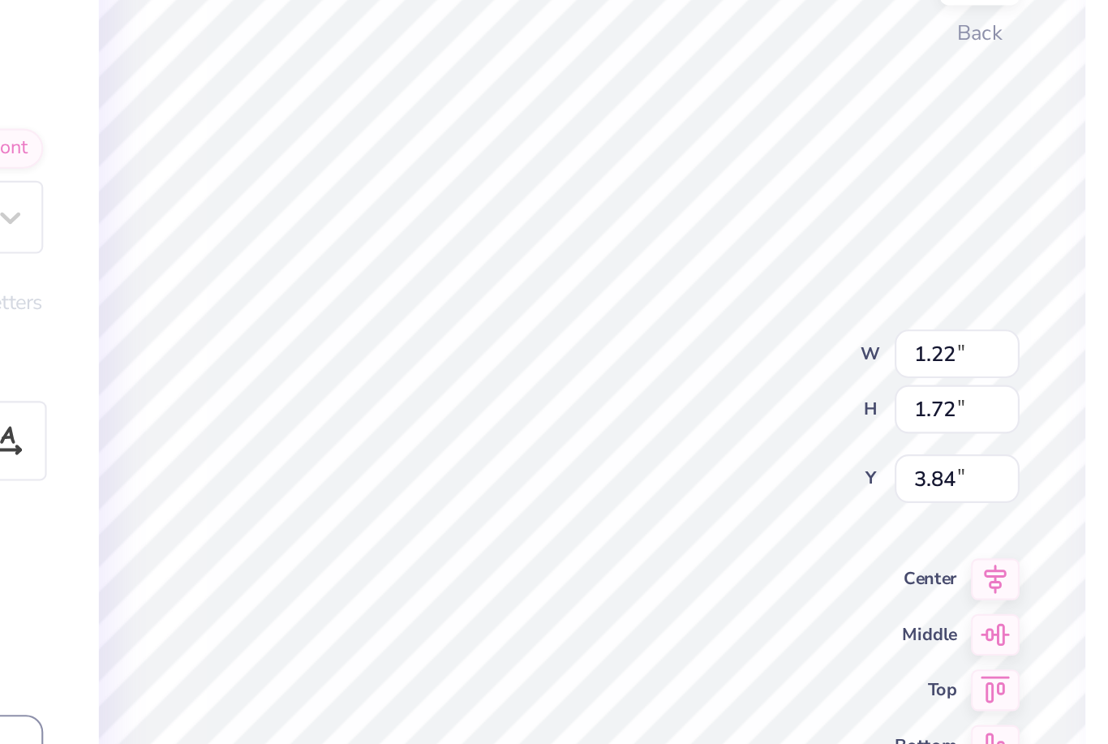
type input "4.08"
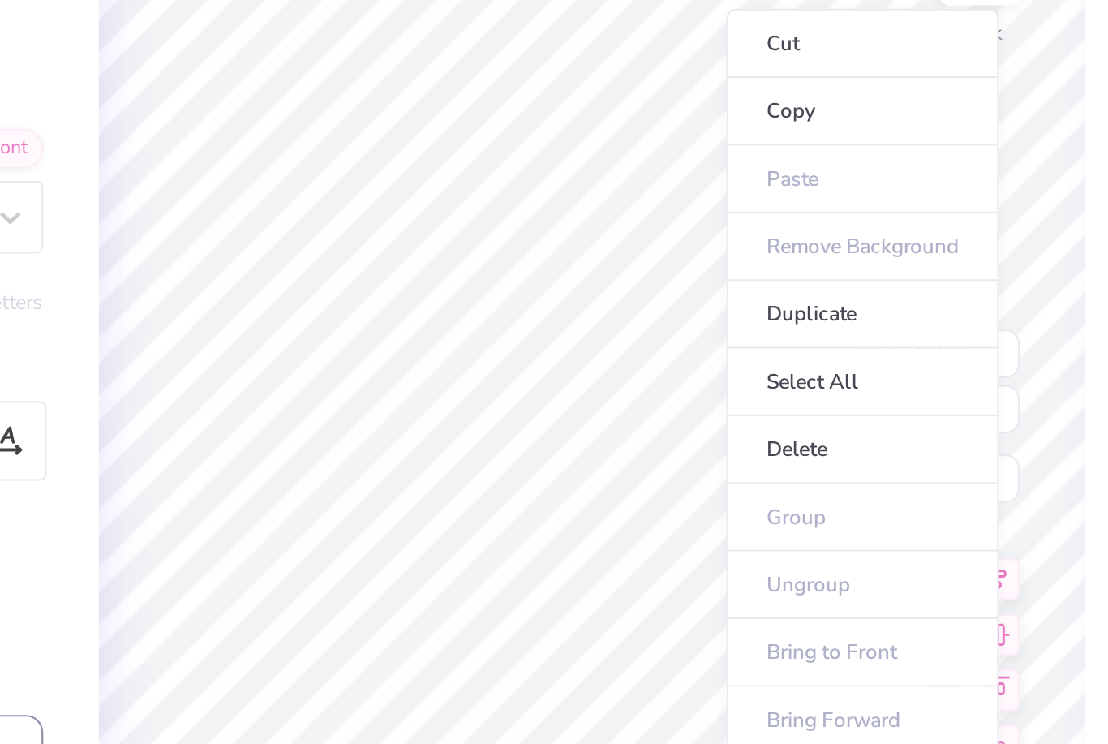
type input "1.45"
type input "1.75"
type input "3.89"
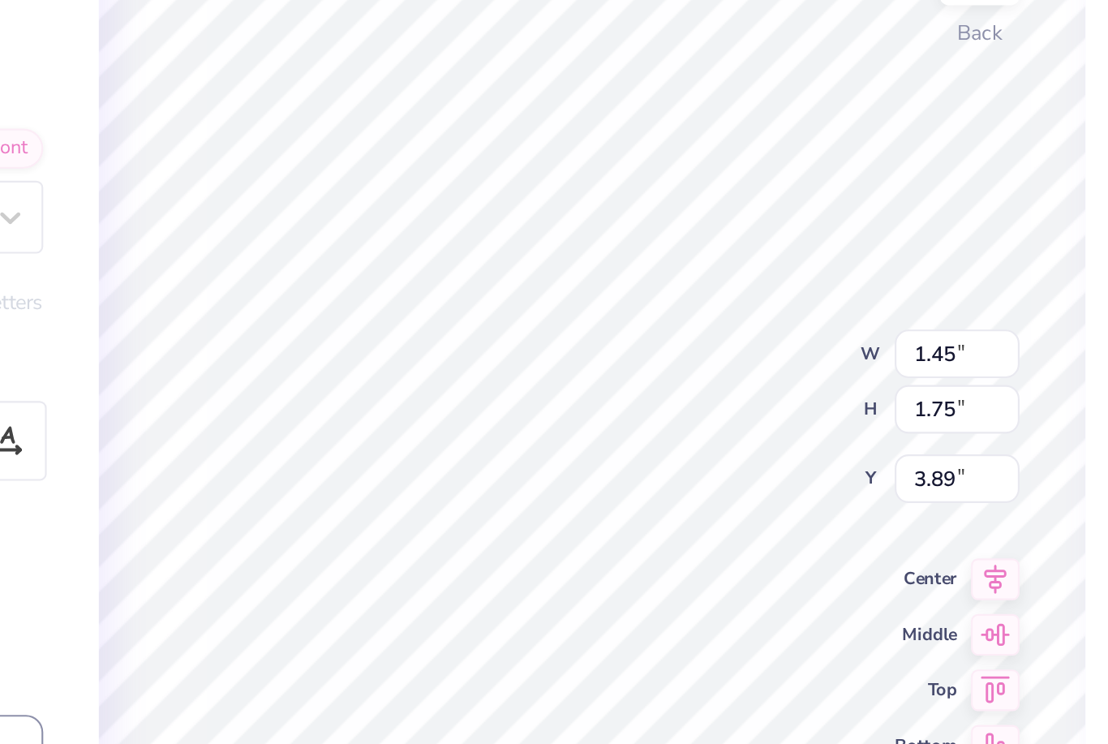
type input "1.69"
type input "3.97"
type input "1.82"
type input "2.13"
type input "3.92"
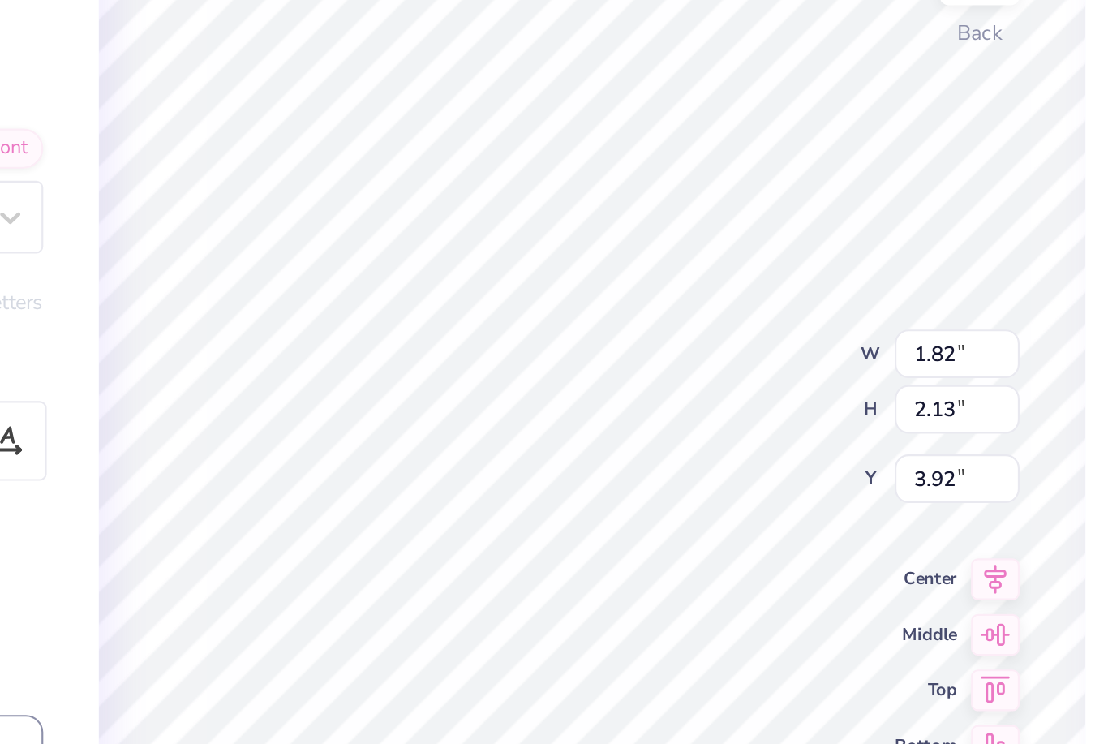
type input "1.51"
type input "1.76"
type input "3.96"
type input "0.96"
type input "0.49"
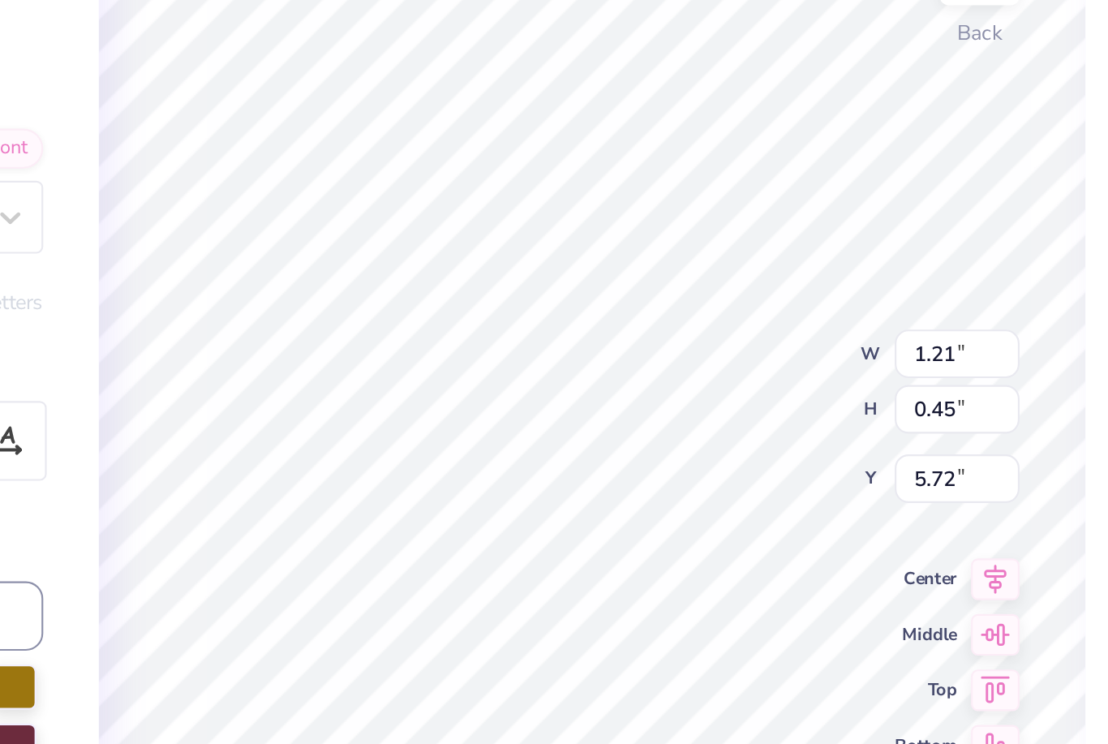
type input "5.58"
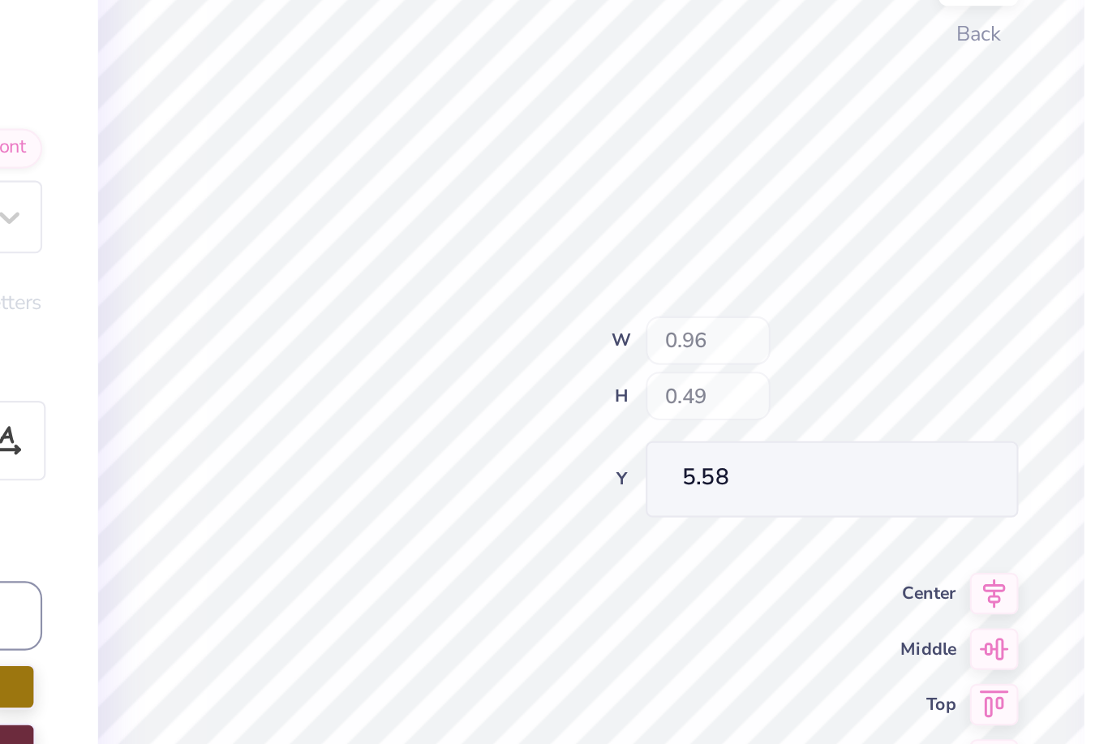
type input "1.89"
type input "1.48"
type input "3.00"
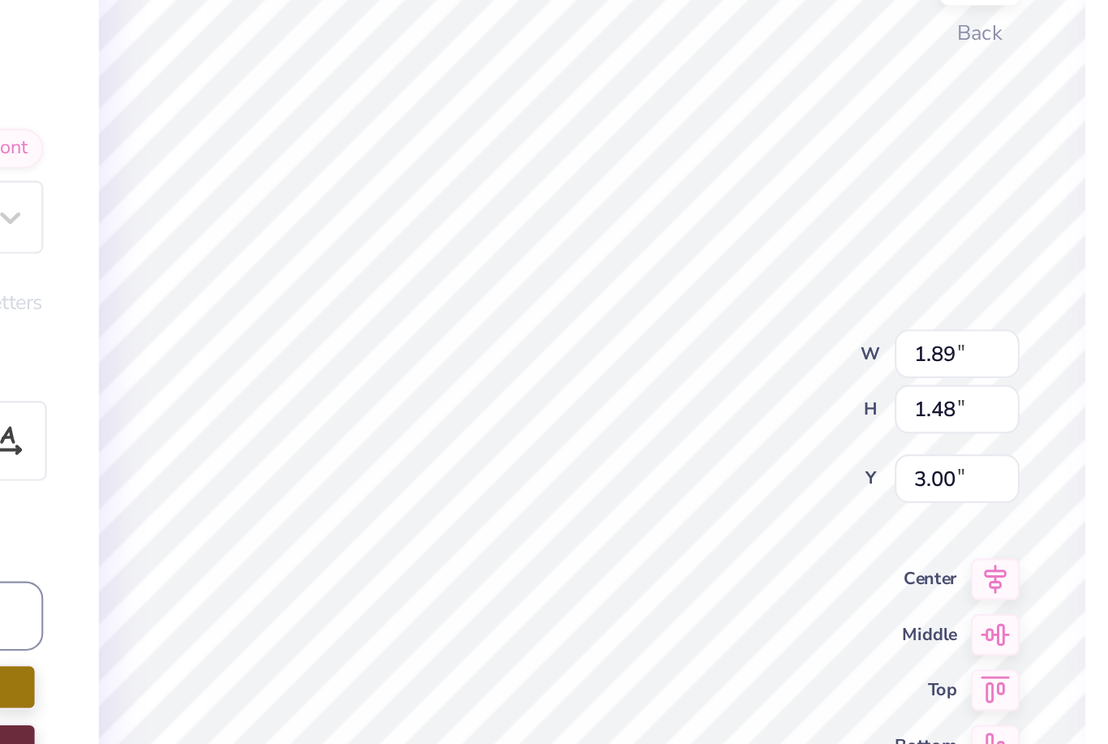
type input "1.21"
type input "0.45"
type input "5.72"
type textarea "D Y"
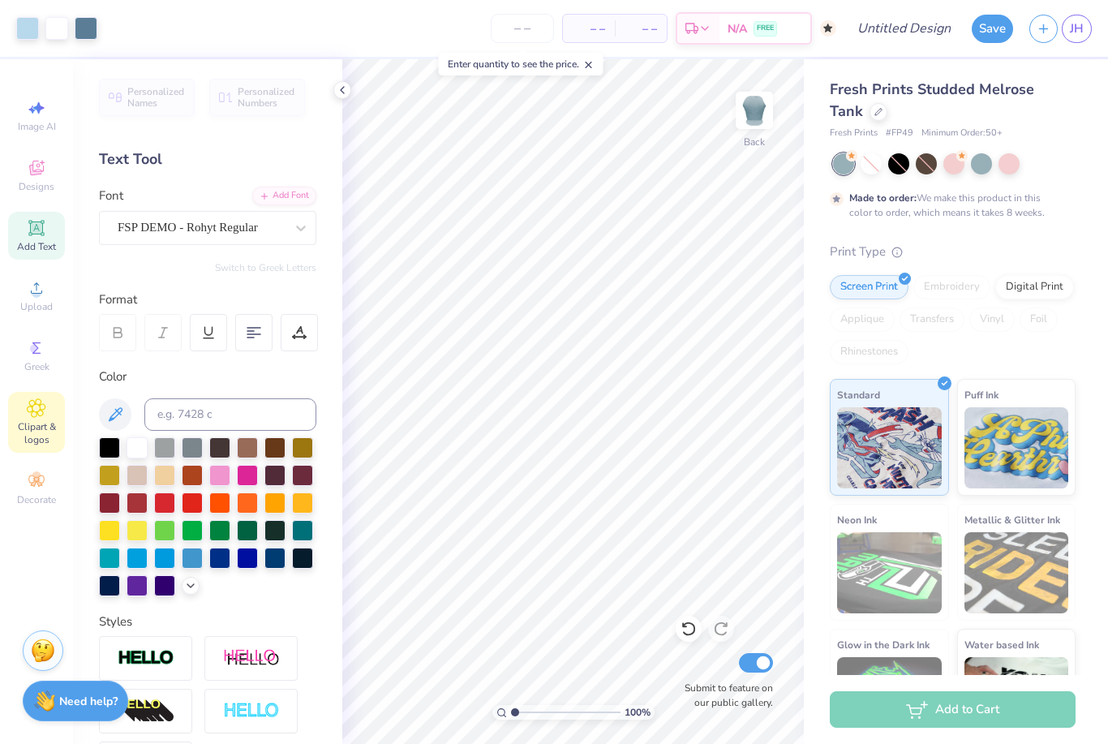
click at [28, 416] on icon at bounding box center [36, 407] width 19 height 19
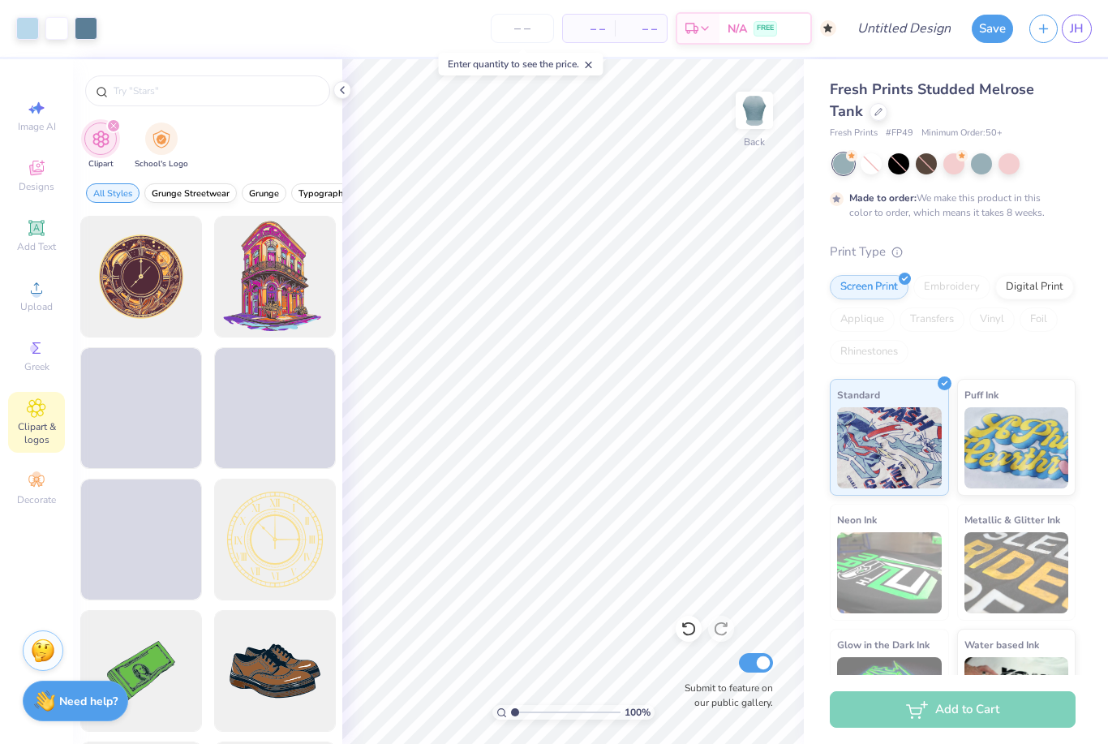
click at [205, 198] on span "Grunge Streetwear" at bounding box center [191, 193] width 78 height 12
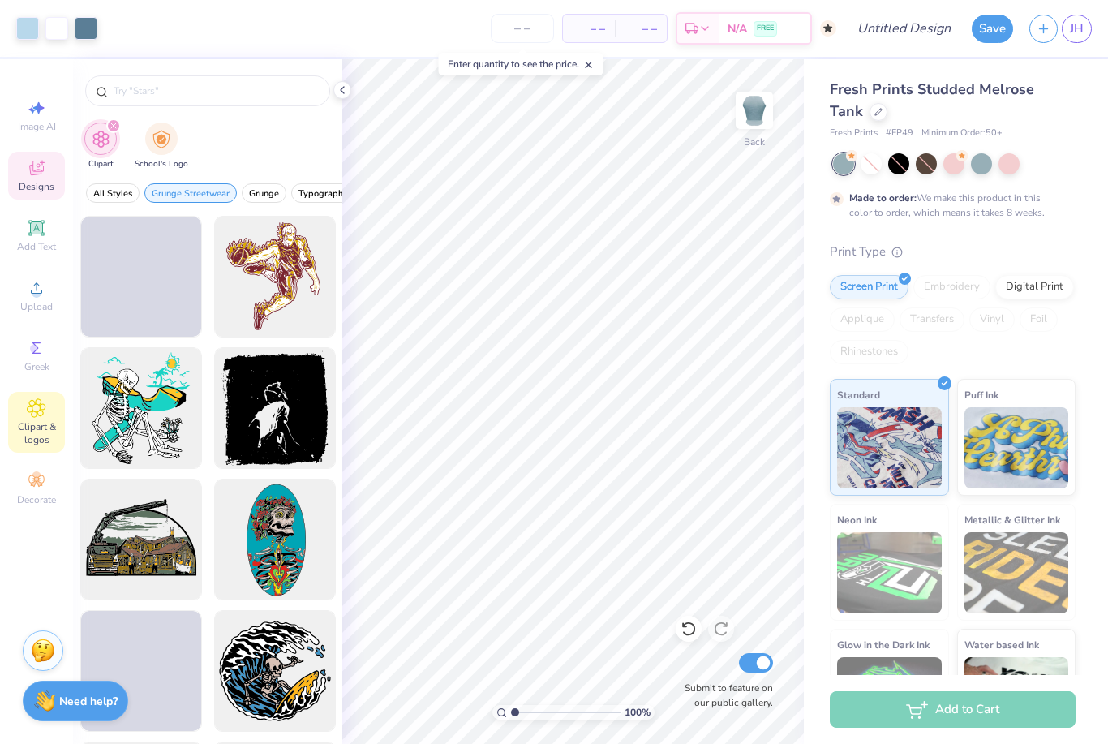
click at [22, 179] on div "Designs" at bounding box center [36, 176] width 57 height 48
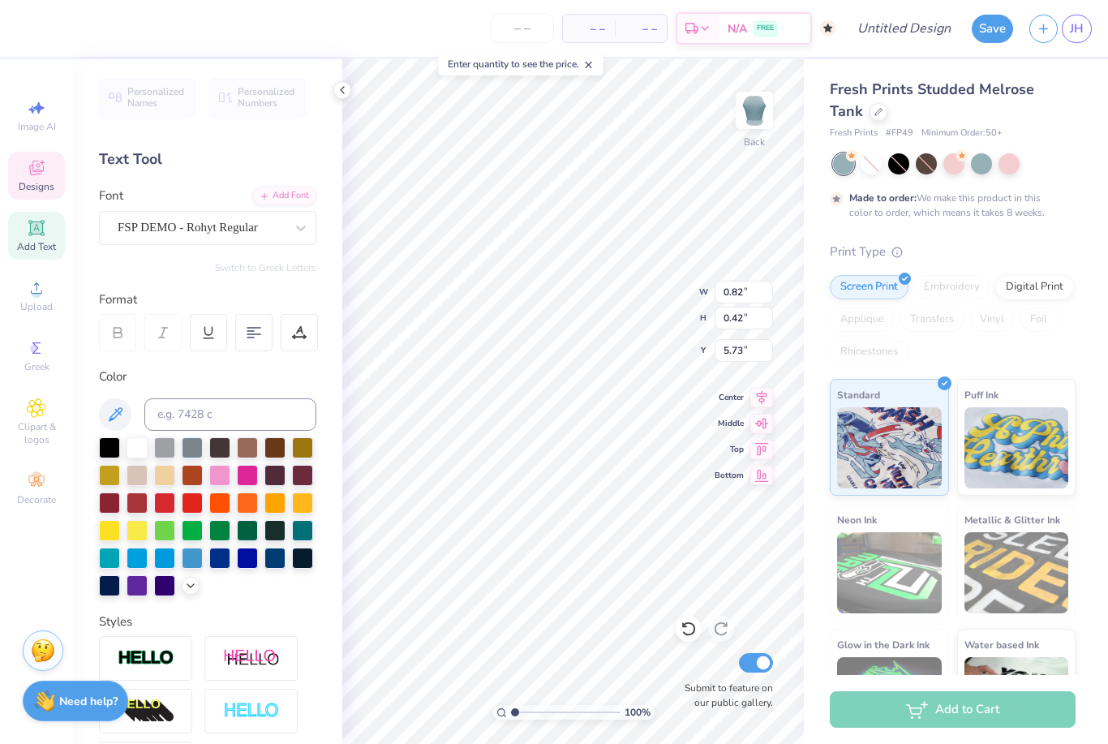
type input "1.23"
type input "1.10"
type input "4.89"
click at [22, 174] on div "Designs" at bounding box center [36, 176] width 57 height 48
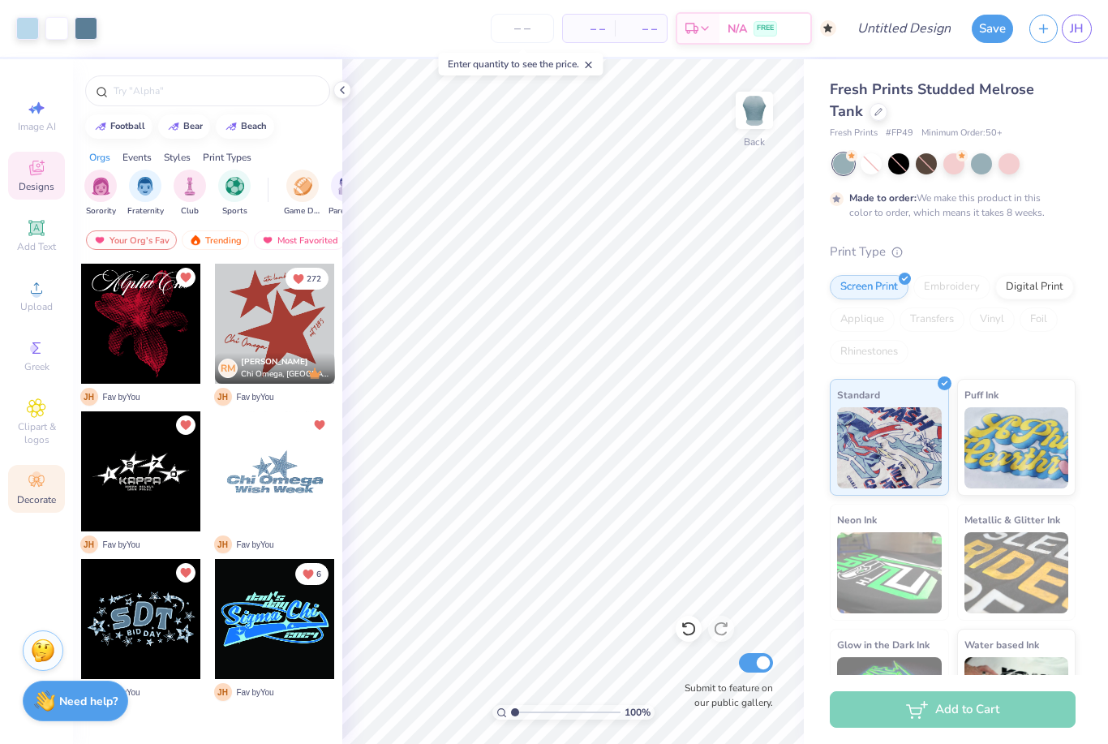
click at [29, 486] on icon at bounding box center [35, 480] width 15 height 11
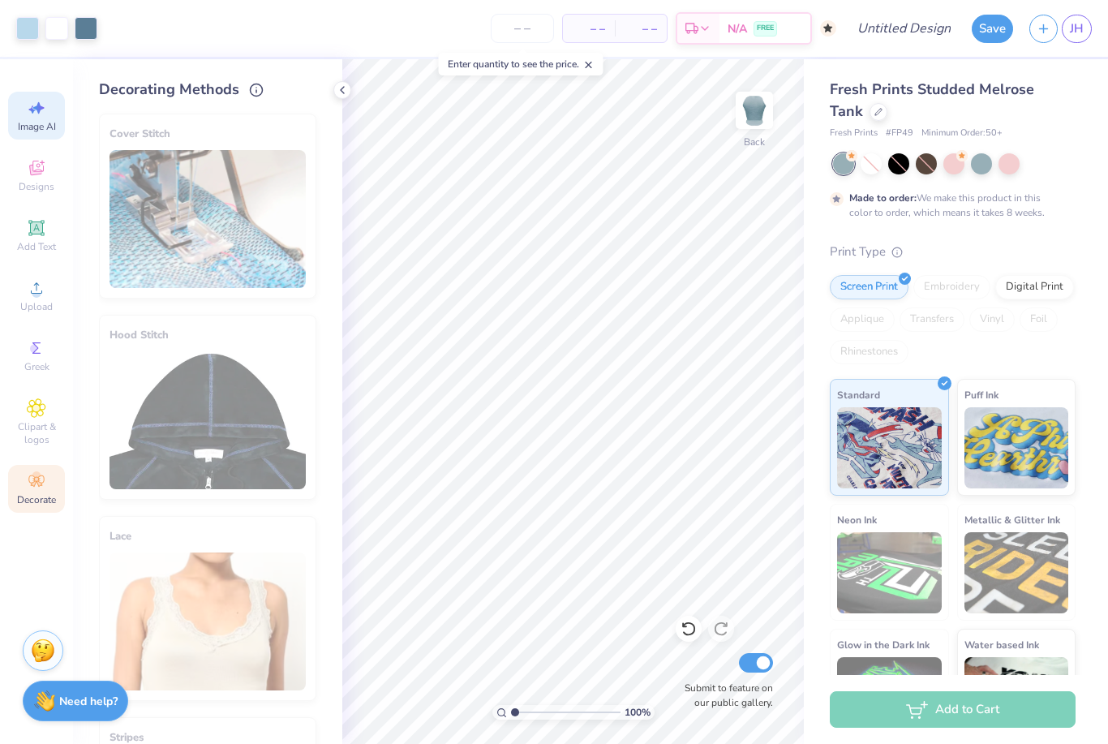
click at [27, 123] on span "Image AI" at bounding box center [37, 126] width 38 height 13
select select "4"
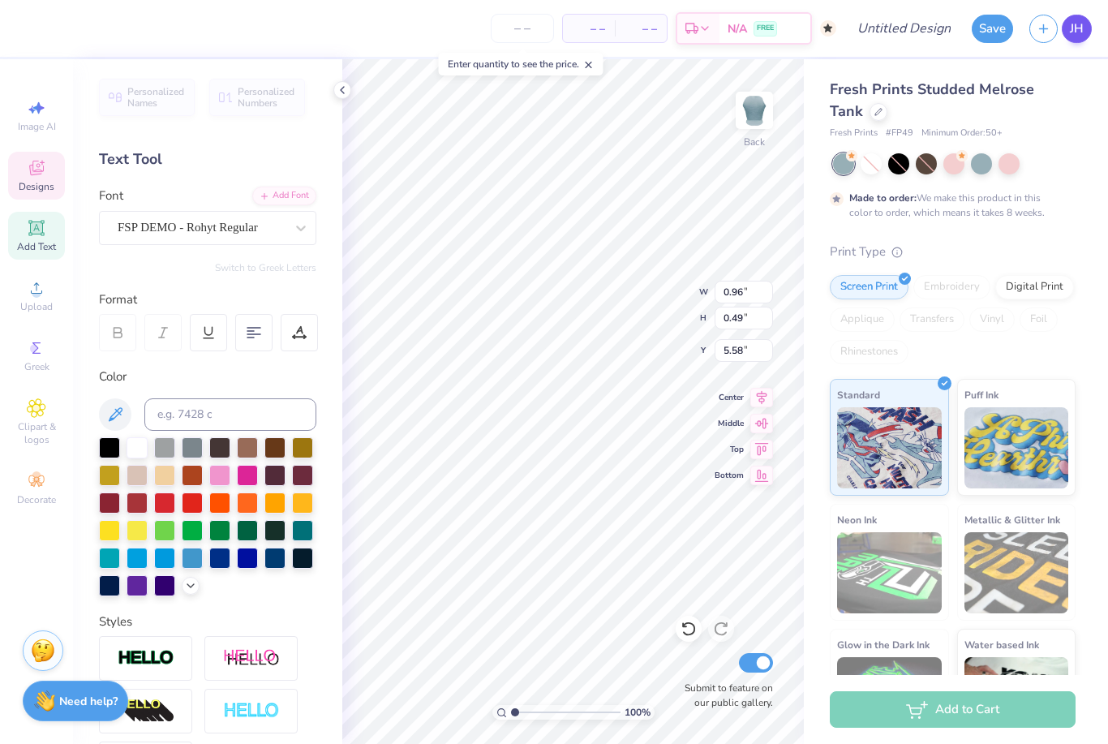
click at [1074, 26] on span "JH" at bounding box center [1076, 28] width 14 height 19
